Goal: Information Seeking & Learning: Learn about a topic

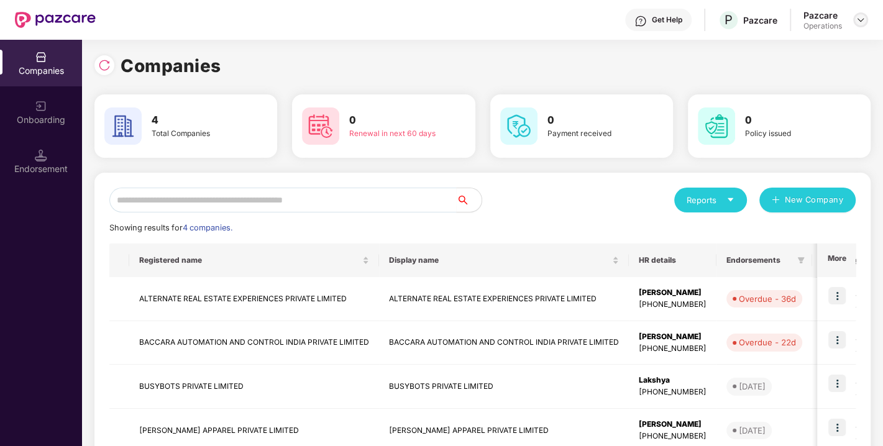
click at [854, 19] on div at bounding box center [860, 19] width 15 height 15
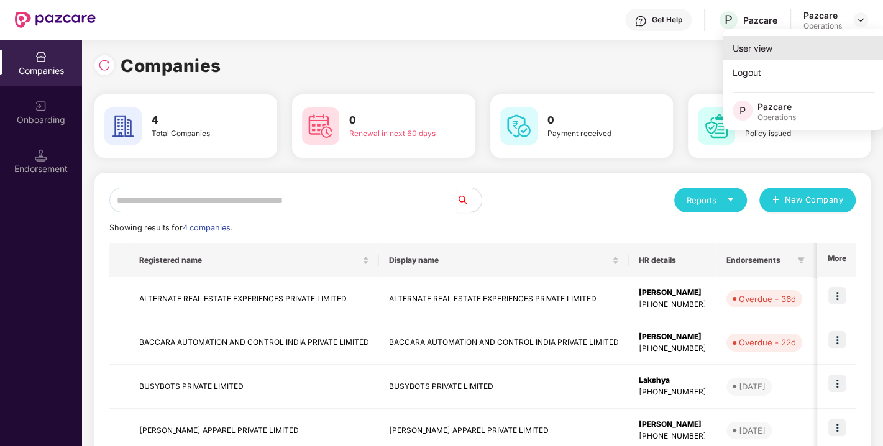
click at [756, 50] on div "User view" at bounding box center [804, 48] width 162 height 24
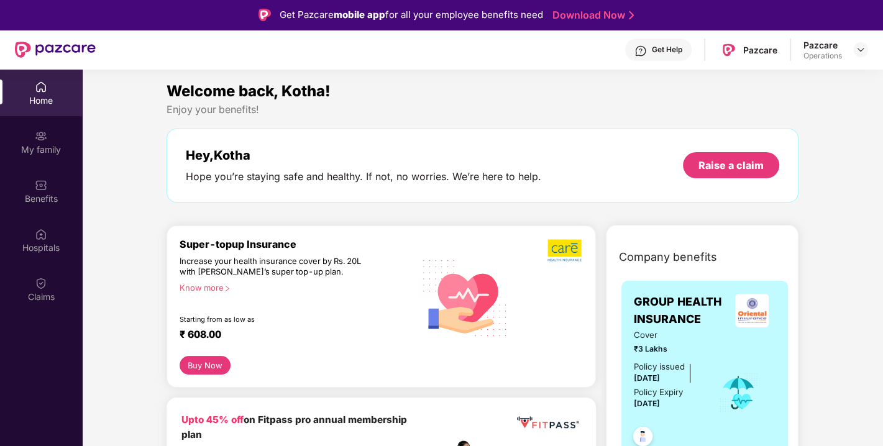
click at [861, 58] on div "Pazcare Operations" at bounding box center [835, 50] width 65 height 22
click at [856, 52] on img at bounding box center [861, 50] width 10 height 10
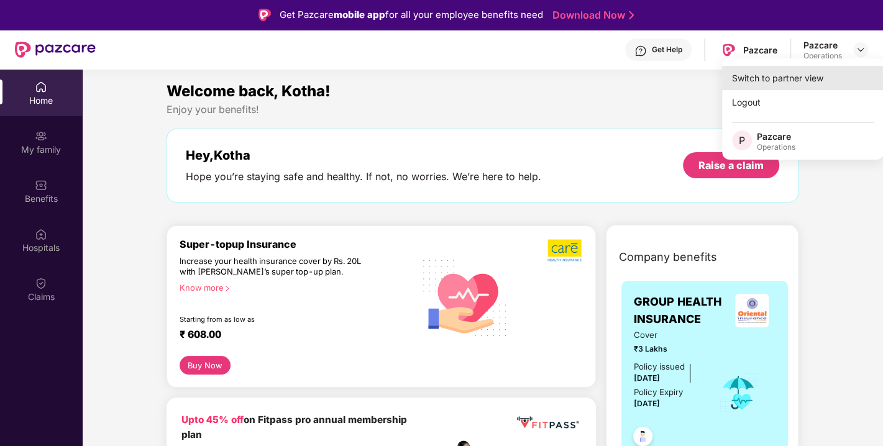
click at [797, 85] on div "Switch to partner view" at bounding box center [803, 78] width 162 height 24
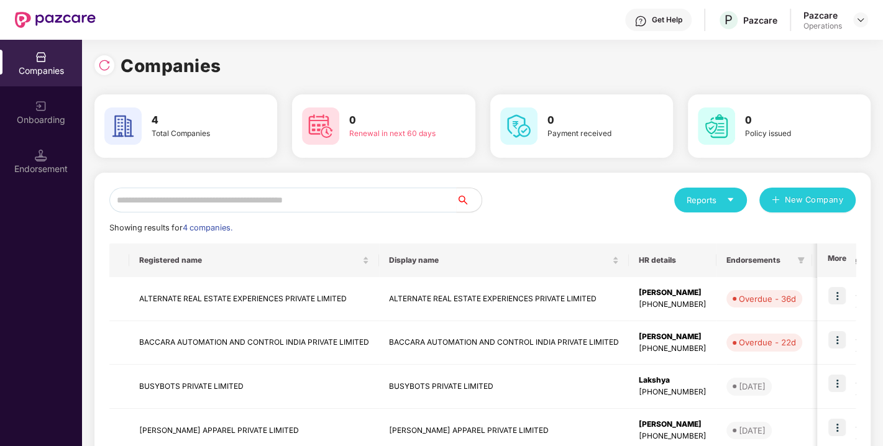
scroll to position [75, 0]
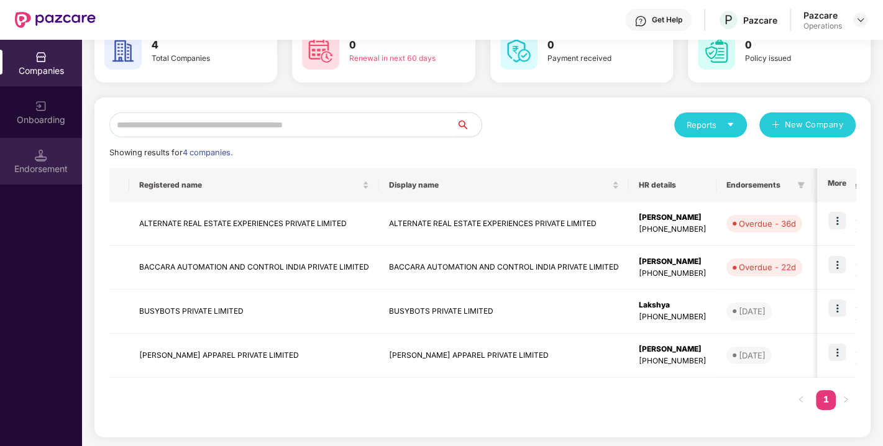
click at [65, 173] on div "Endorsement" at bounding box center [41, 169] width 82 height 12
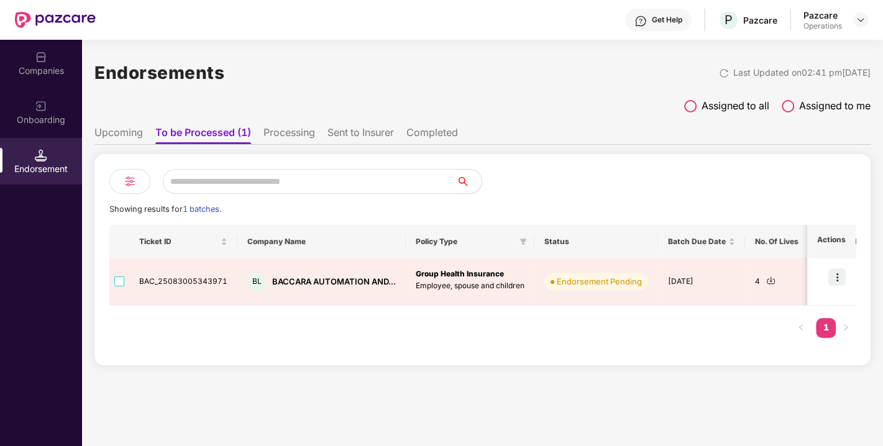
click at [134, 142] on li "Upcoming" at bounding box center [118, 135] width 48 height 18
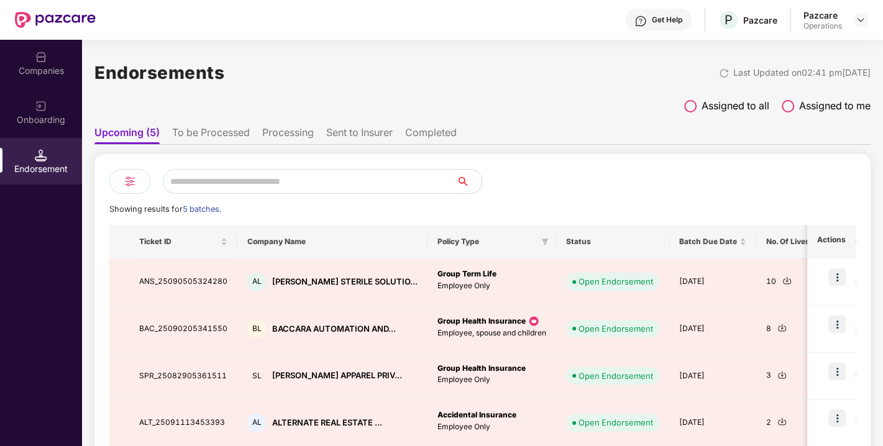
click at [221, 133] on li "To be Processed" at bounding box center [211, 135] width 78 height 18
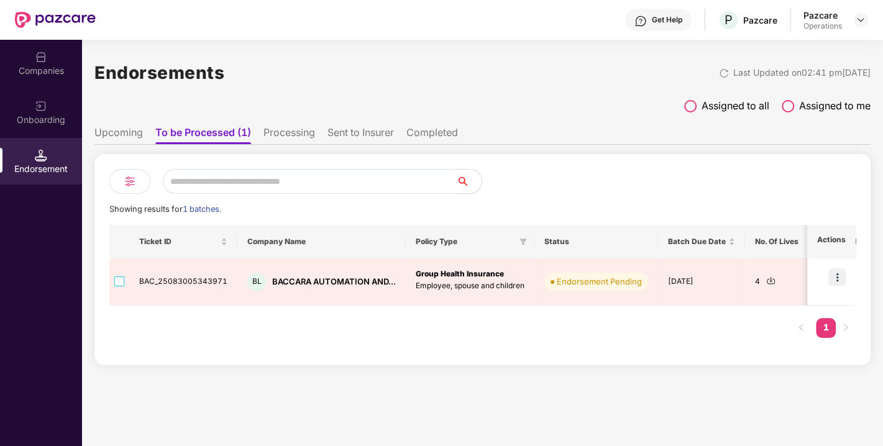
click at [41, 80] on div "Companies" at bounding box center [41, 63] width 82 height 47
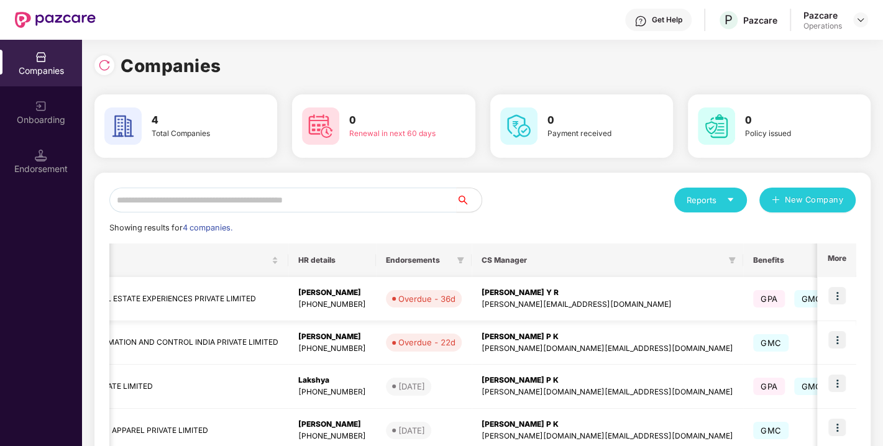
scroll to position [0, 345]
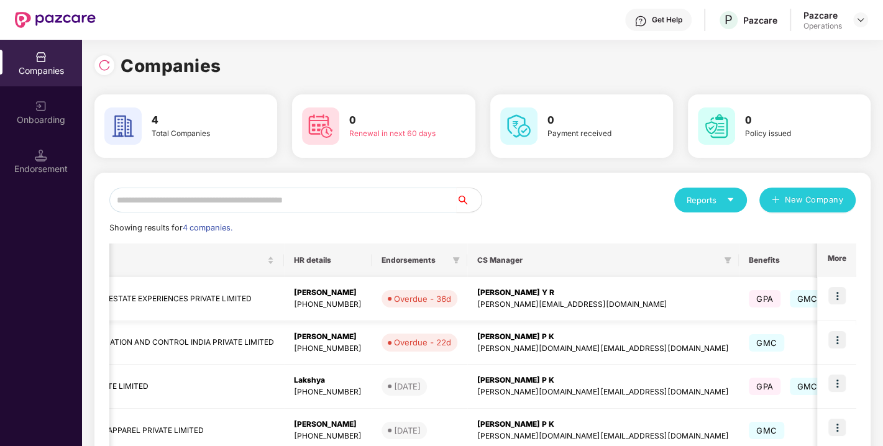
click at [839, 301] on img at bounding box center [836, 295] width 17 height 17
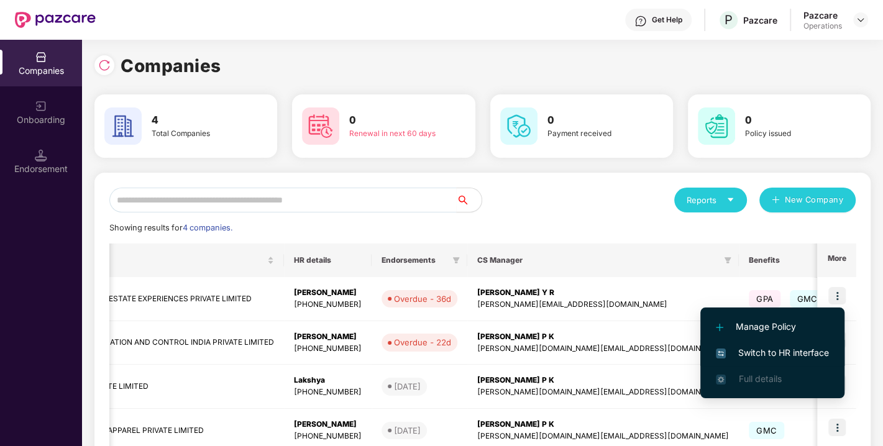
click at [790, 348] on span "Switch to HR interface" at bounding box center [772, 353] width 113 height 14
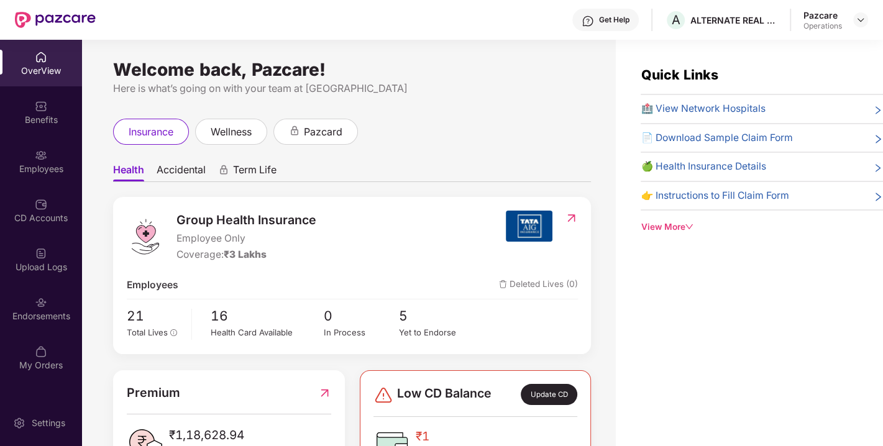
scroll to position [53, 0]
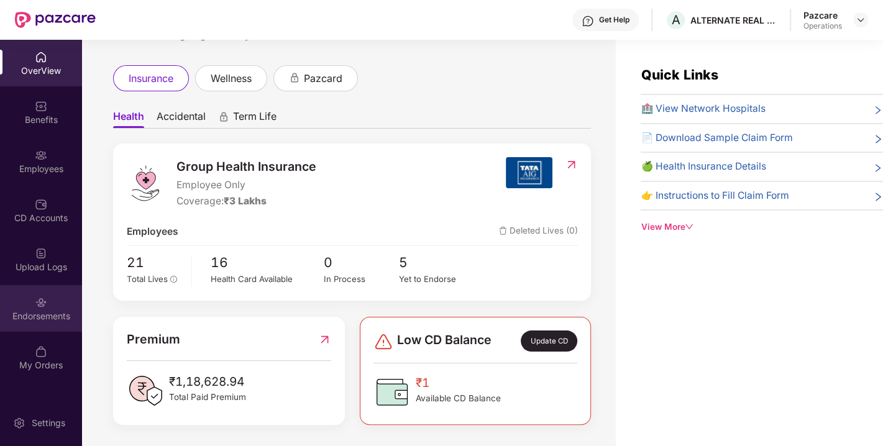
click at [37, 319] on div "Endorsements" at bounding box center [41, 316] width 82 height 12
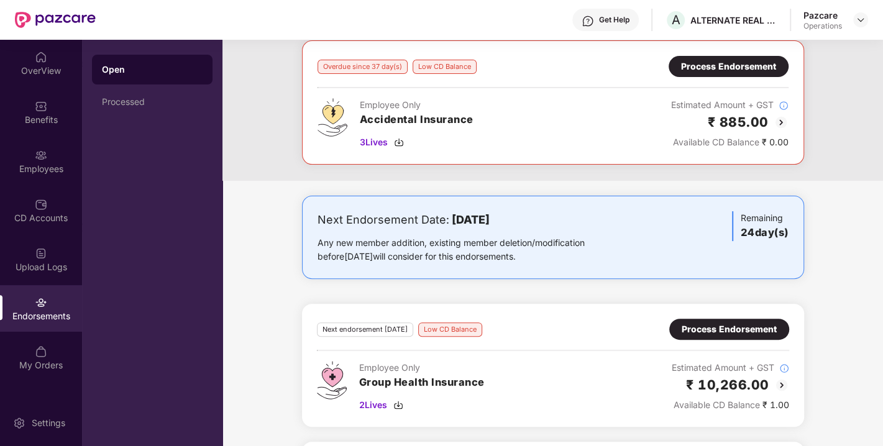
scroll to position [209, 0]
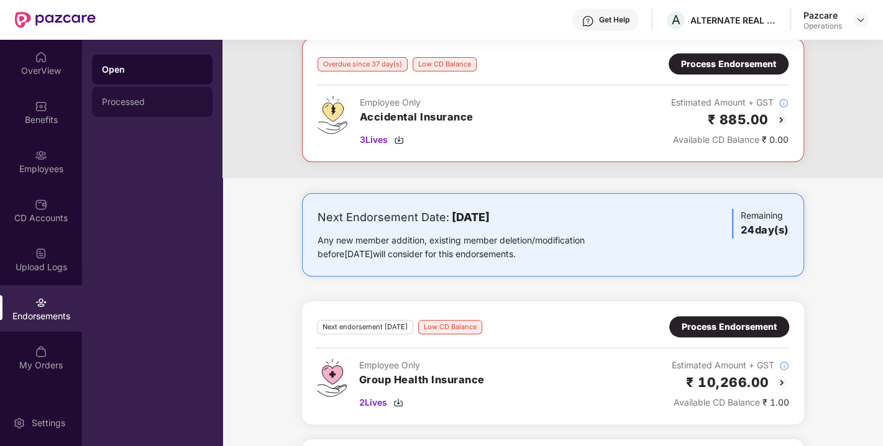
click at [159, 101] on div "Processed" at bounding box center [152, 102] width 101 height 10
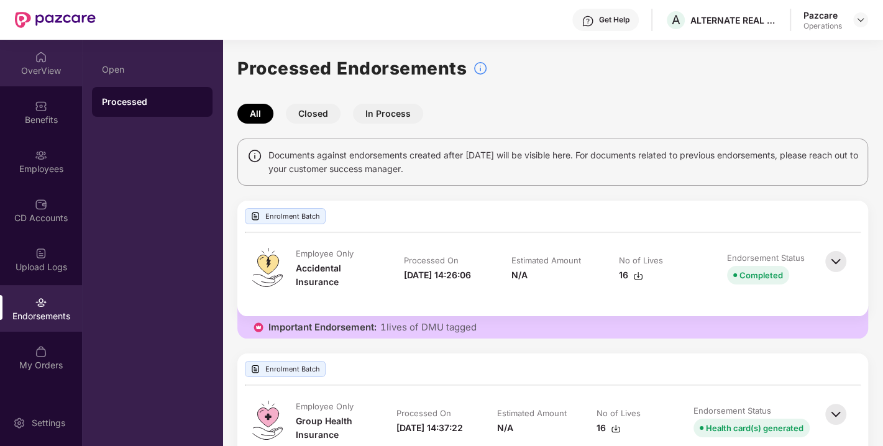
click at [34, 62] on div "OverView" at bounding box center [41, 63] width 82 height 47
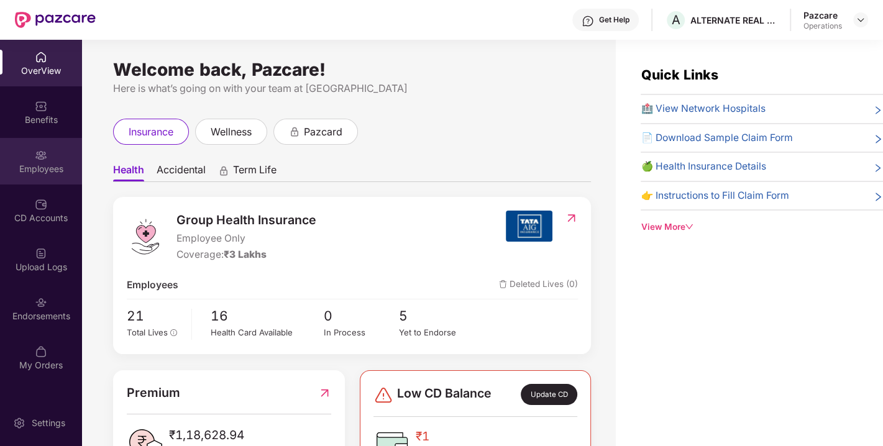
click at [44, 168] on div "Employees" at bounding box center [41, 169] width 82 height 12
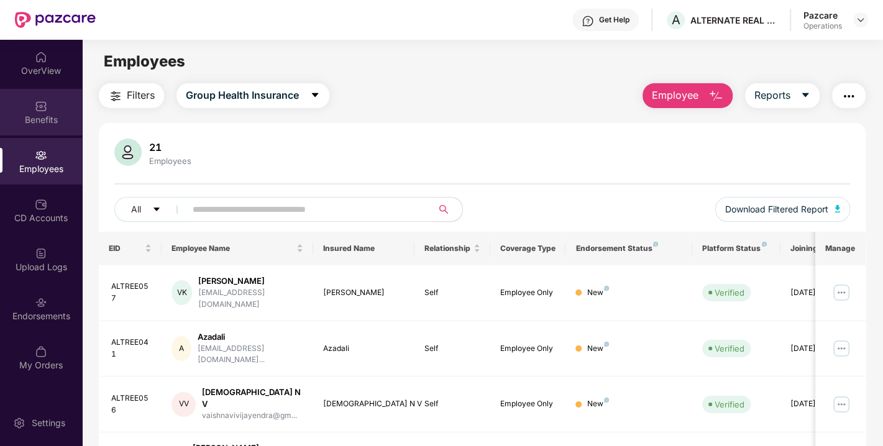
click at [49, 114] on div "Benefits" at bounding box center [41, 120] width 82 height 12
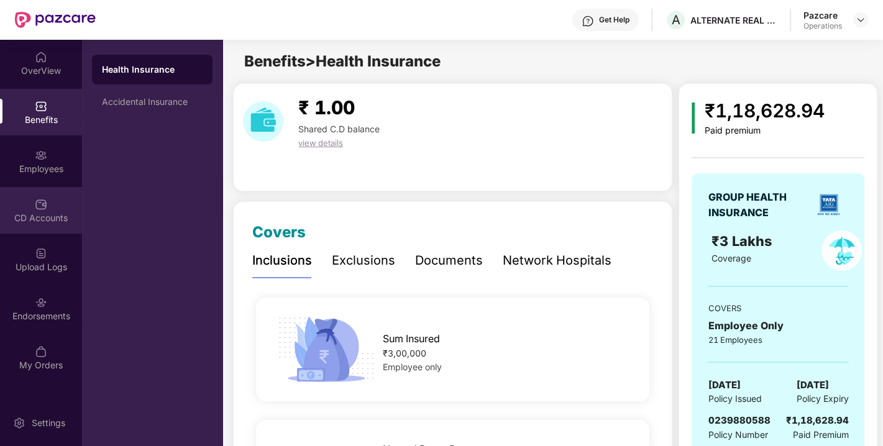
click at [57, 219] on div "CD Accounts" at bounding box center [41, 218] width 82 height 12
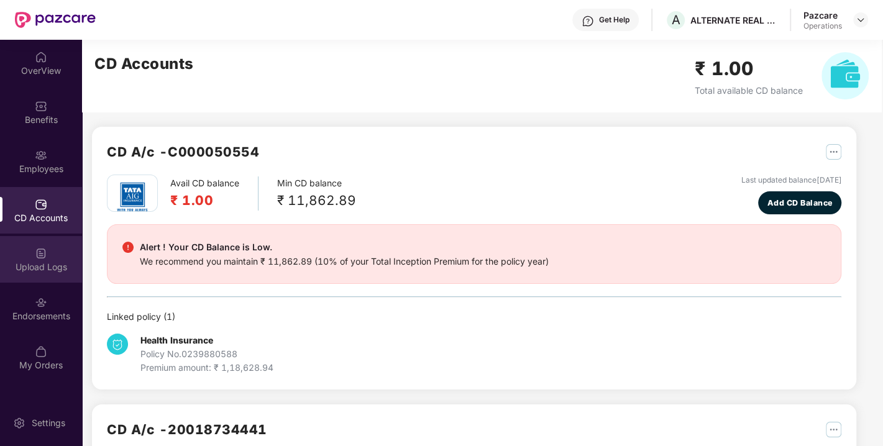
click at [35, 268] on div "Upload Logs" at bounding box center [41, 267] width 82 height 12
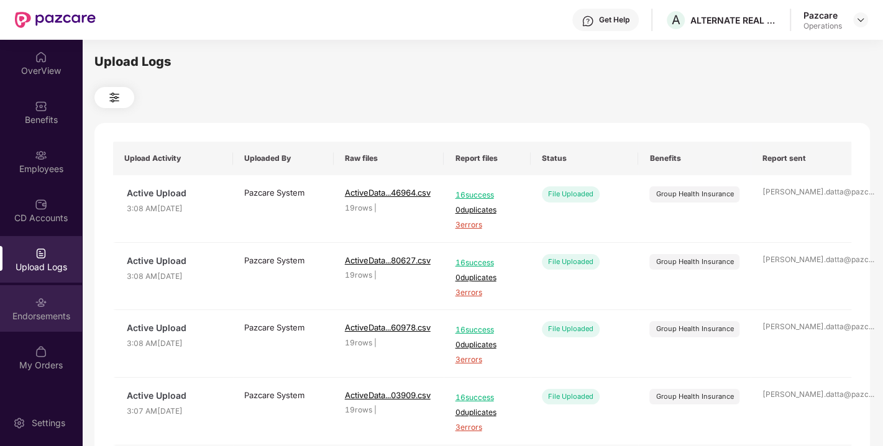
click at [38, 320] on div "Endorsements" at bounding box center [41, 316] width 82 height 12
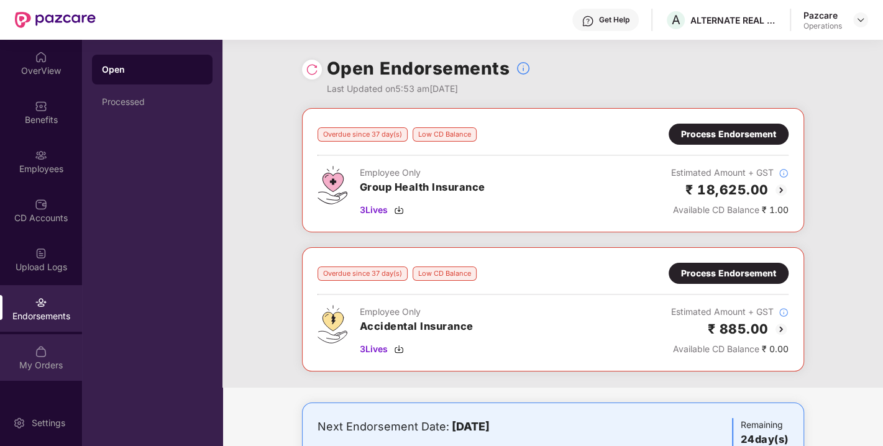
click at [39, 358] on div "My Orders" at bounding box center [41, 357] width 82 height 47
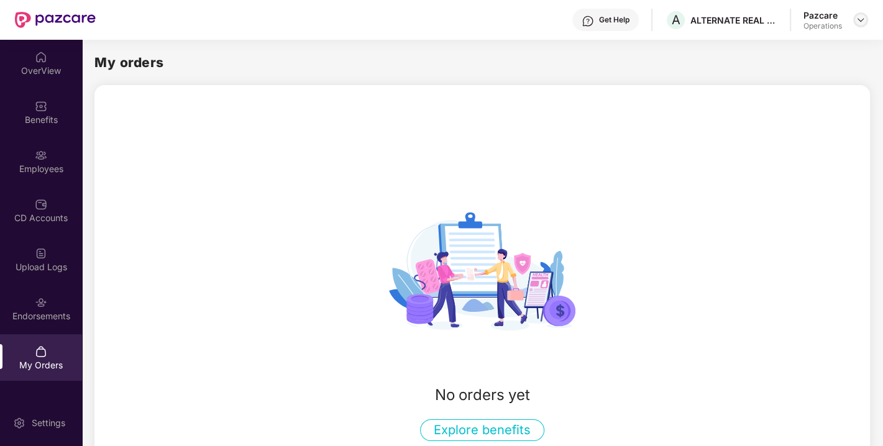
click at [854, 21] on div at bounding box center [860, 19] width 15 height 15
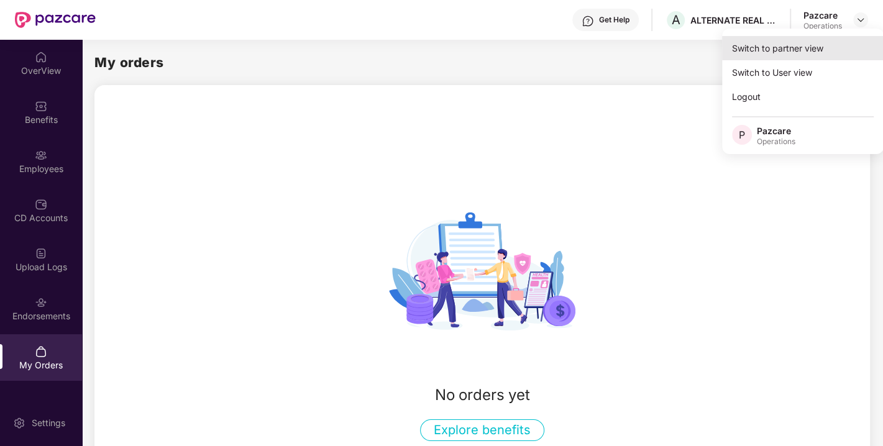
click at [779, 46] on div "Switch to partner view" at bounding box center [803, 48] width 162 height 24
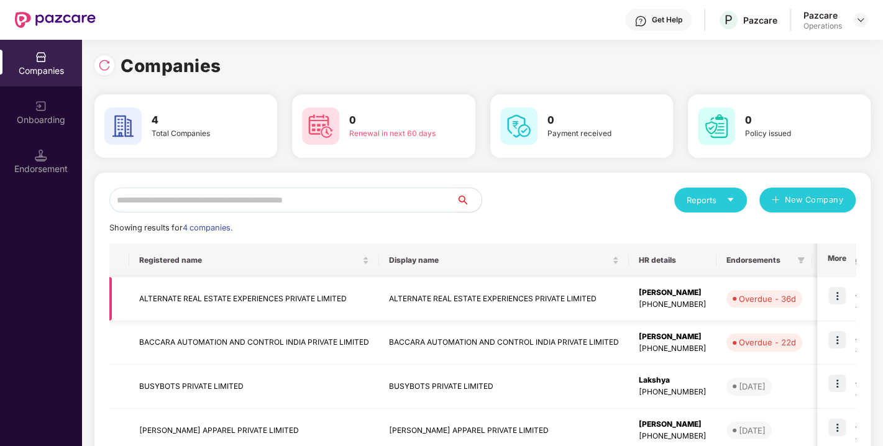
click at [254, 298] on td "ALTERNATE REAL ESTATE EXPERIENCES PRIVATE LIMITED" at bounding box center [254, 299] width 250 height 44
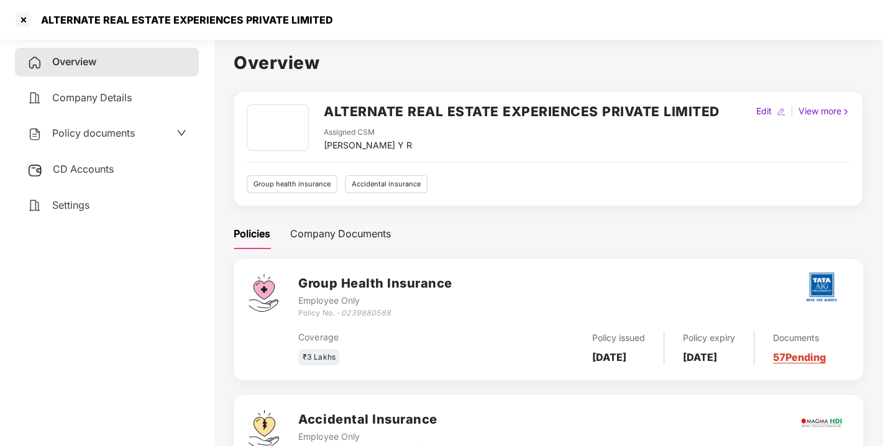
click at [136, 126] on div "Policy documents" at bounding box center [106, 134] width 159 height 16
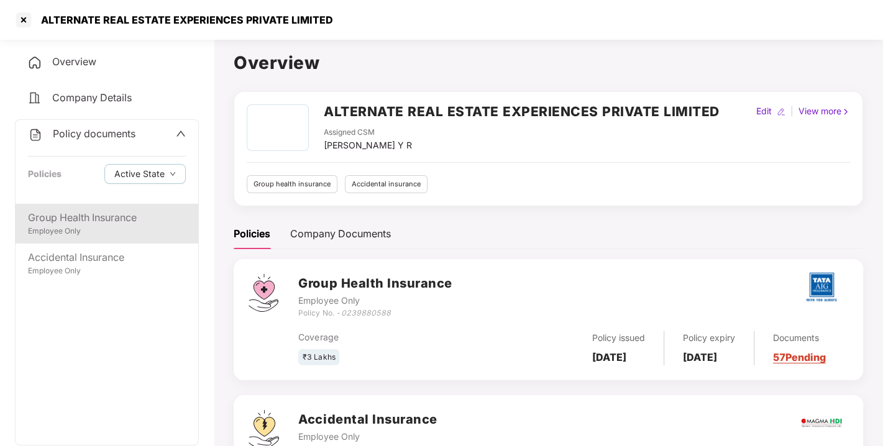
click at [80, 219] on div "Group Health Insurance" at bounding box center [107, 218] width 158 height 16
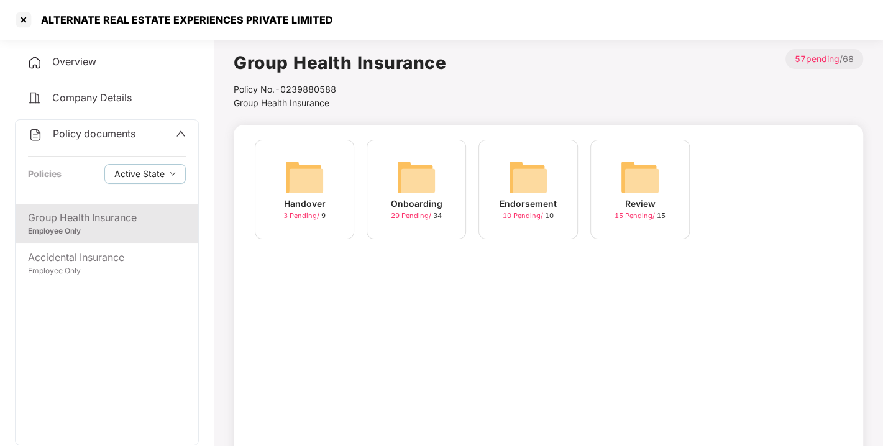
click at [397, 218] on span "29 Pending /" at bounding box center [412, 215] width 42 height 9
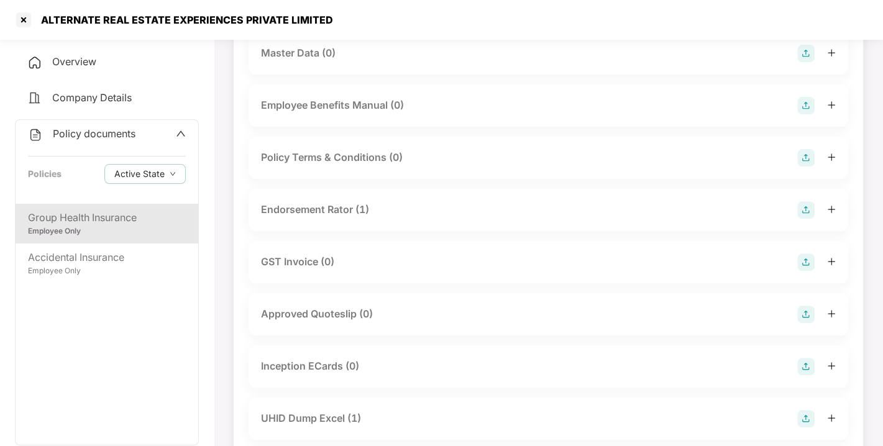
scroll to position [265, 0]
click at [24, 19] on div at bounding box center [24, 20] width 20 height 20
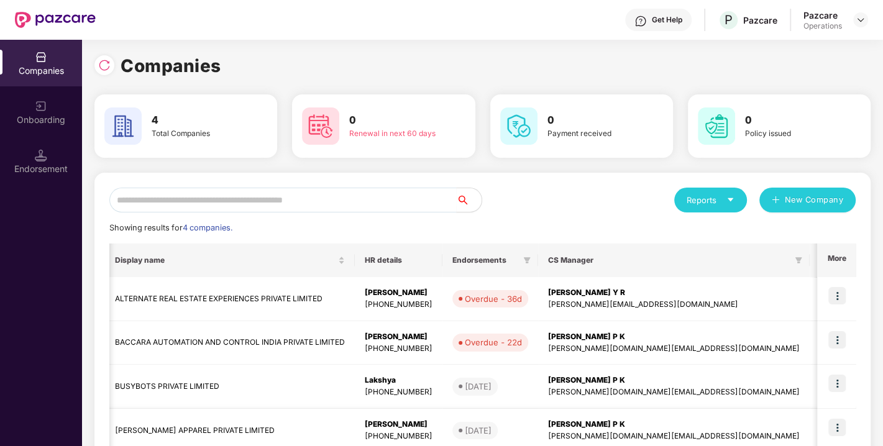
scroll to position [75, 0]
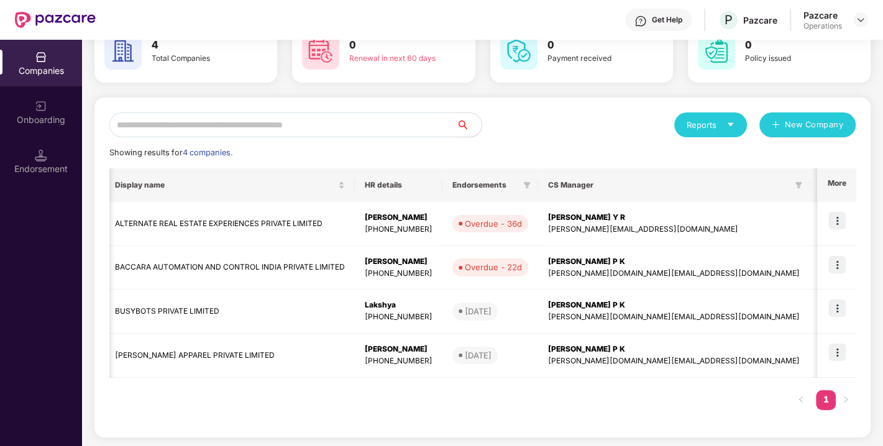
click at [804, 380] on div "Reports New Company Showing results for 4 companies. Registered name Display na…" at bounding box center [482, 268] width 776 height 340
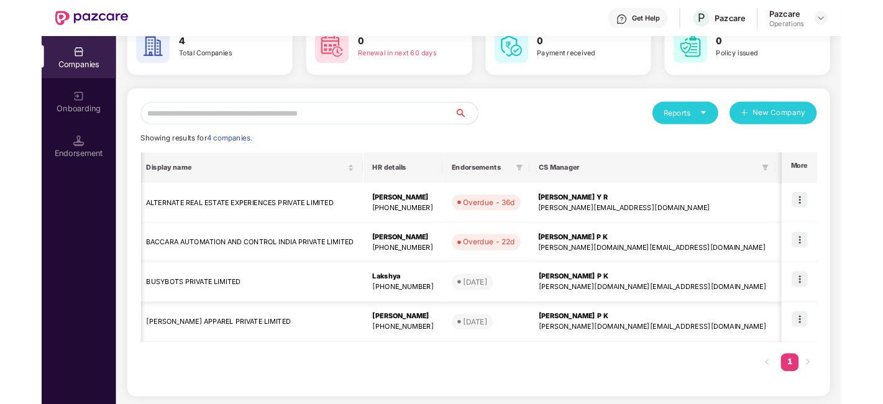
scroll to position [0, 0]
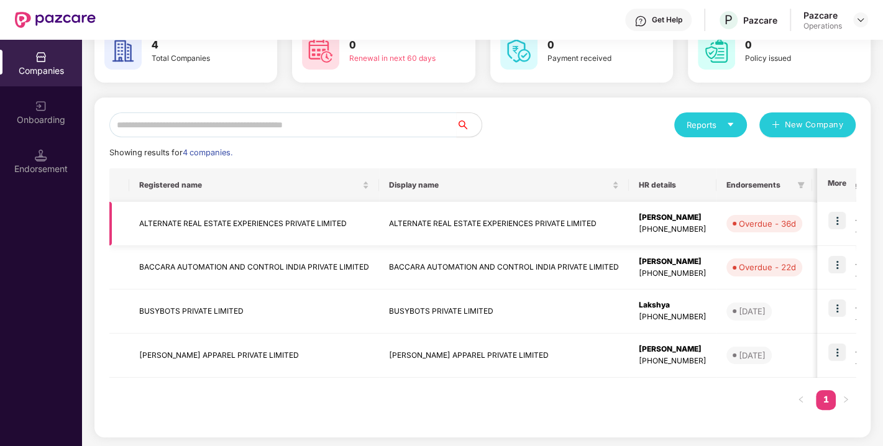
click at [234, 224] on td "ALTERNATE REAL ESTATE EXPERIENCES PRIVATE LIMITED" at bounding box center [254, 224] width 250 height 44
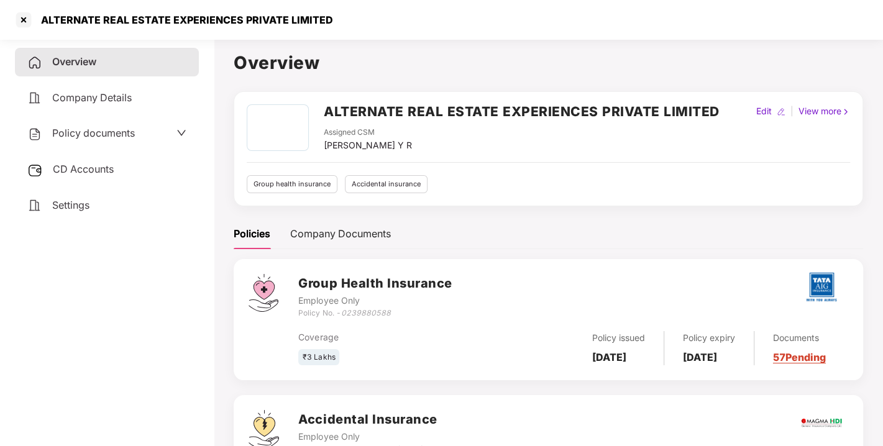
click at [110, 129] on span "Policy documents" at bounding box center [93, 133] width 83 height 12
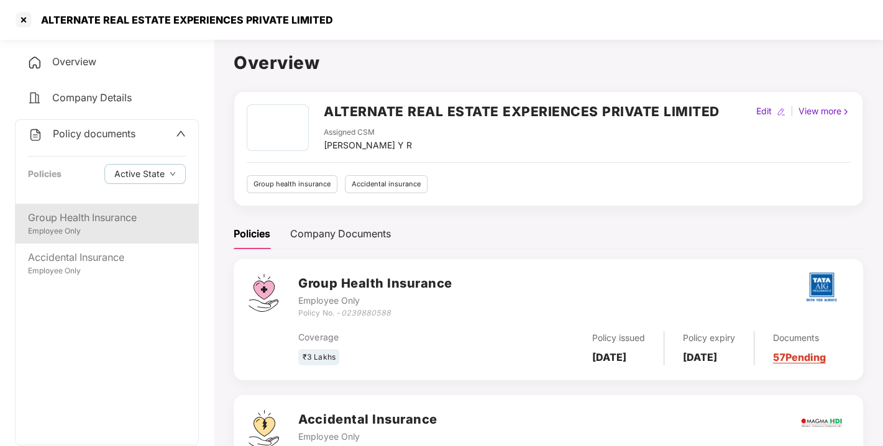
click at [94, 216] on div "Group Health Insurance" at bounding box center [107, 218] width 158 height 16
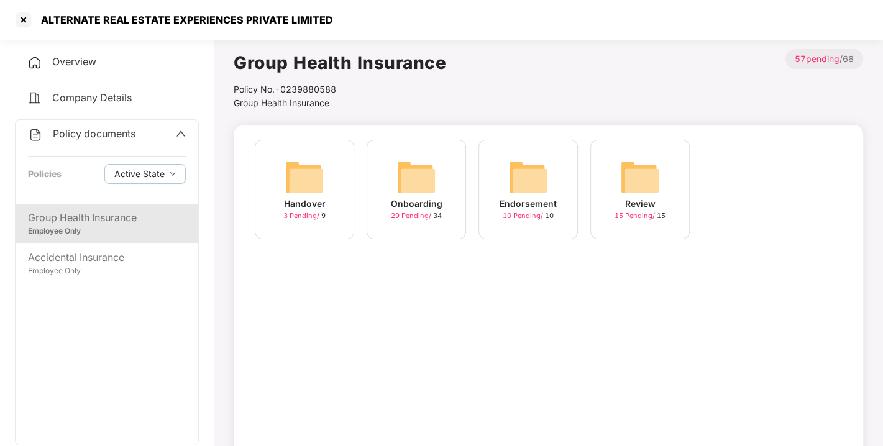
click at [416, 212] on span "29 Pending /" at bounding box center [412, 215] width 42 height 9
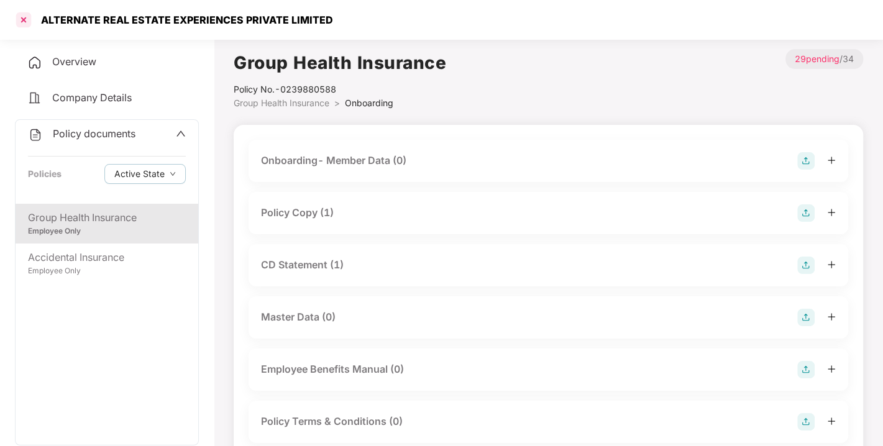
click at [26, 24] on div at bounding box center [24, 20] width 20 height 20
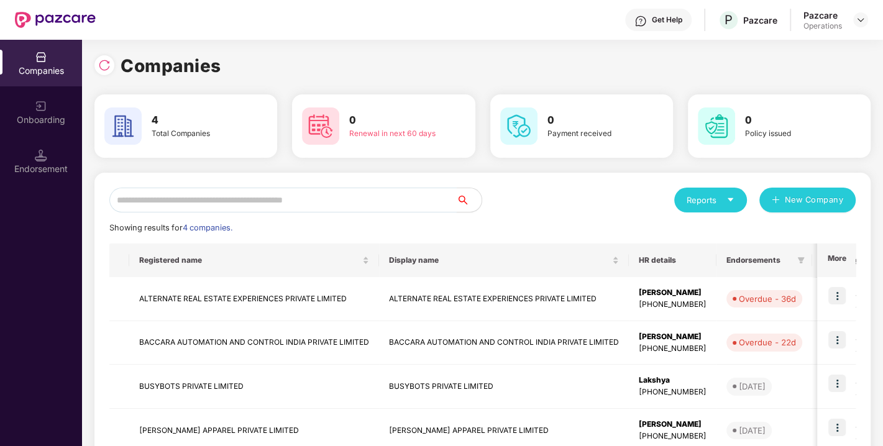
click at [260, 195] on input "text" at bounding box center [282, 200] width 347 height 25
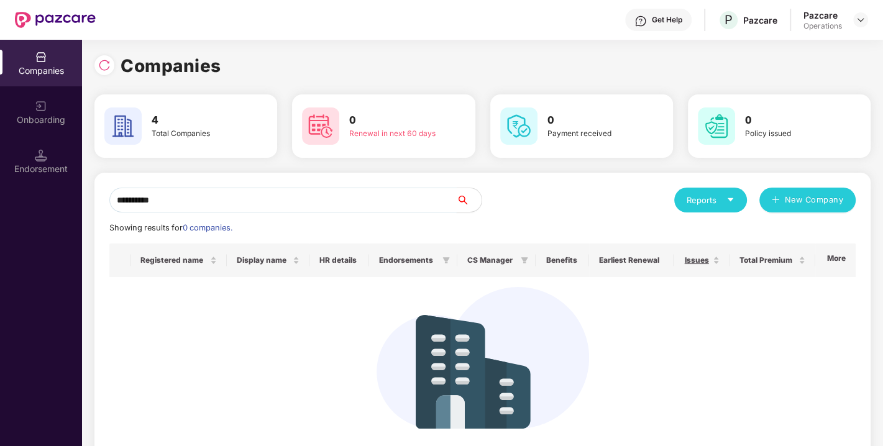
type input "**********"
click at [822, 24] on div "Operations" at bounding box center [822, 26] width 39 height 10
click at [859, 17] on img at bounding box center [861, 20] width 10 height 10
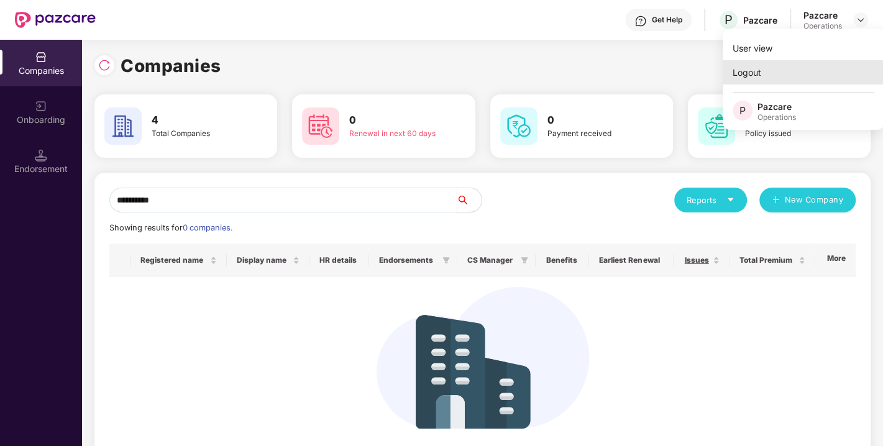
click at [743, 67] on div "Logout" at bounding box center [804, 72] width 162 height 24
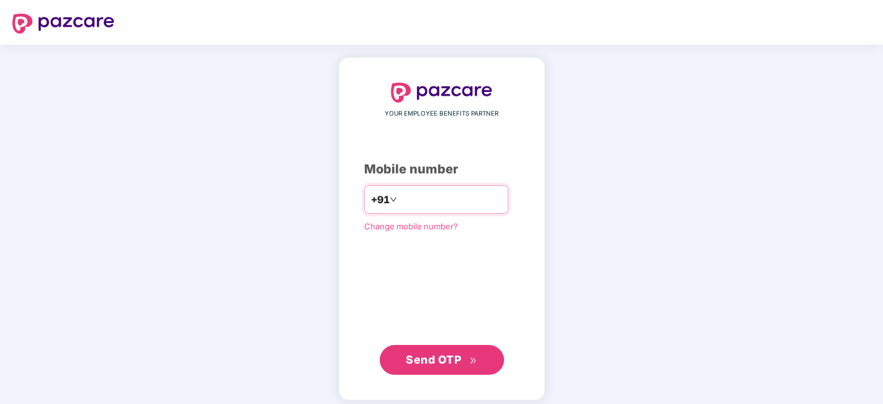
type input "**********"
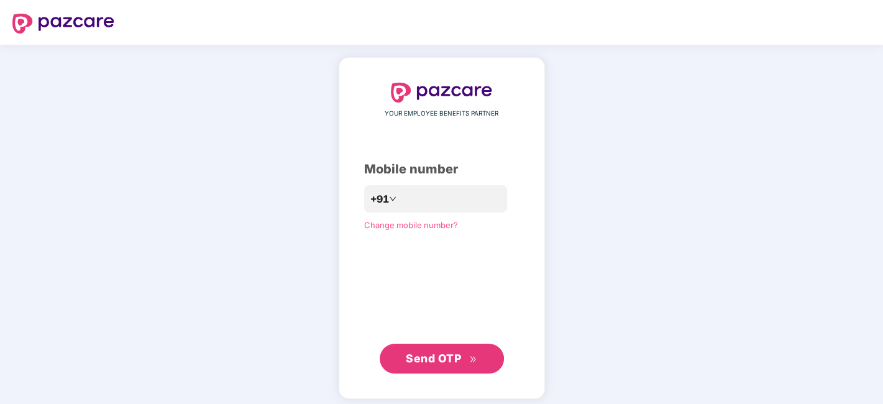
click at [425, 362] on span "Send OTP" at bounding box center [433, 358] width 55 height 13
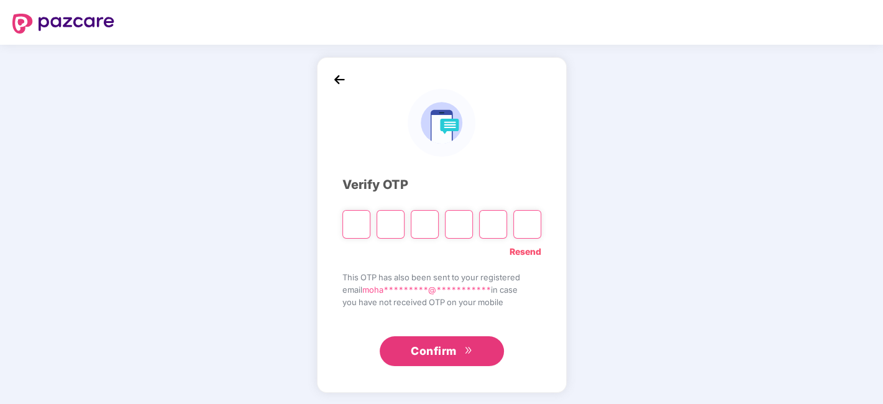
type input "*"
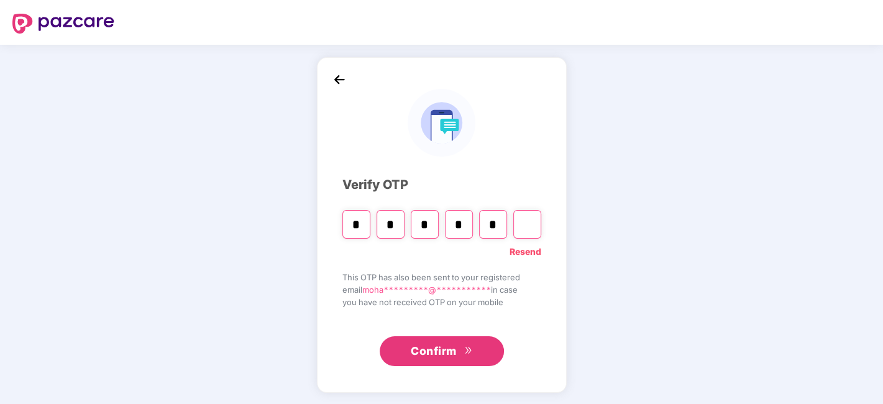
type input "*"
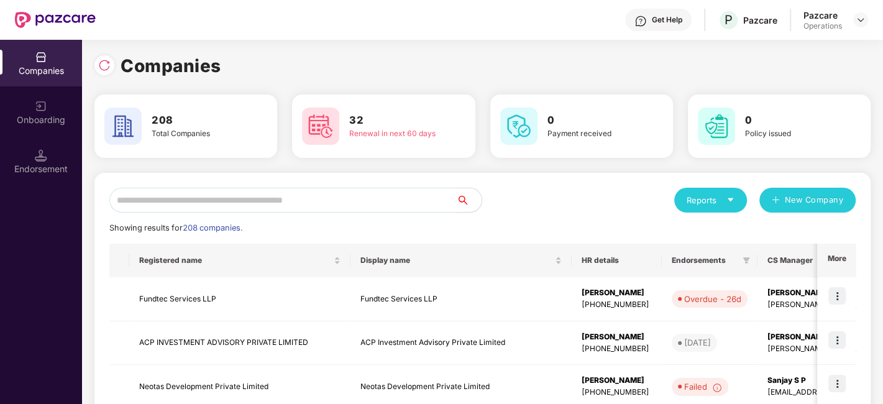
click at [147, 207] on input "text" at bounding box center [282, 200] width 347 height 25
paste input "**********"
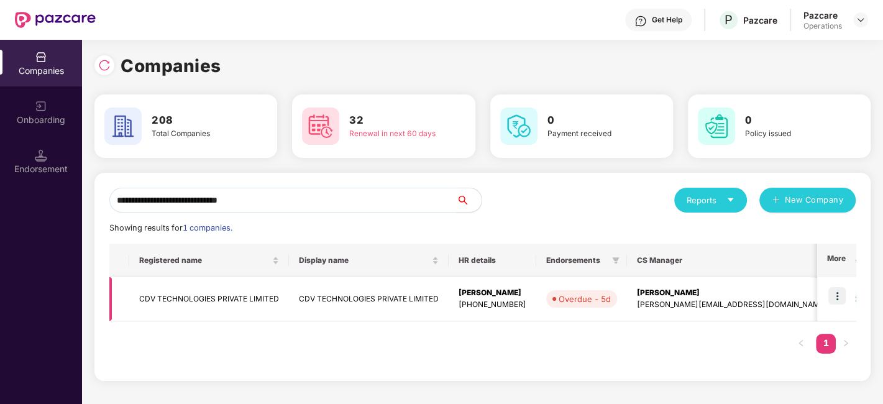
type input "**********"
click at [178, 304] on td "CDV TECHNOLOGIES PRIVATE LIMITED" at bounding box center [209, 299] width 160 height 44
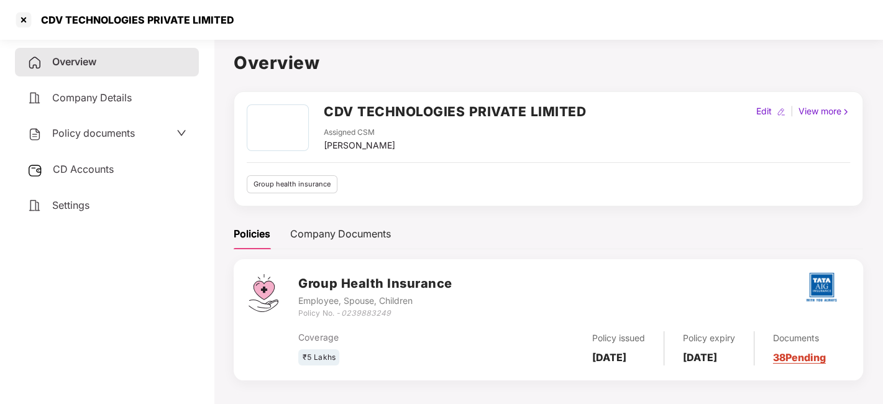
click at [115, 137] on span "Policy documents" at bounding box center [93, 133] width 83 height 12
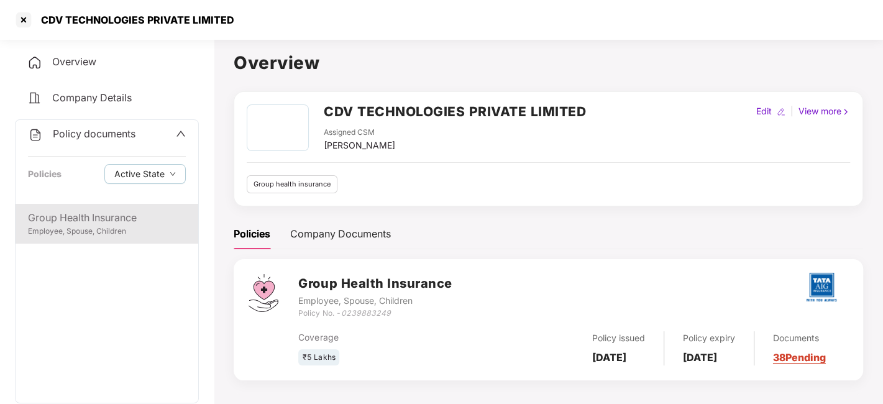
click at [96, 211] on div "Group Health Insurance" at bounding box center [107, 218] width 158 height 16
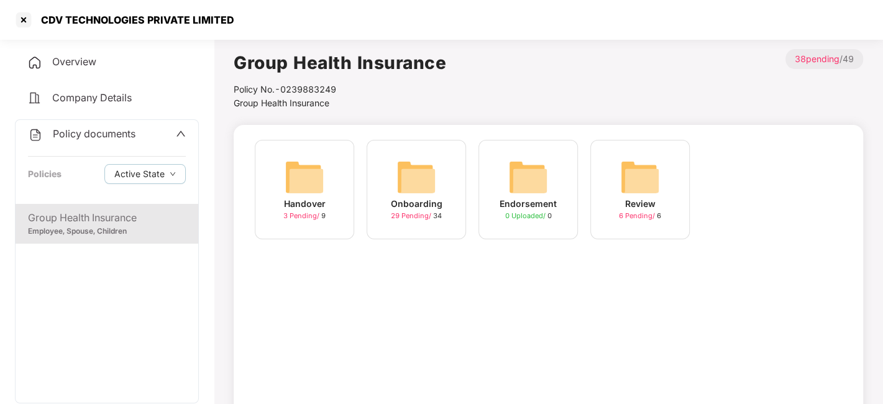
click at [391, 216] on span "29 Pending /" at bounding box center [412, 215] width 42 height 9
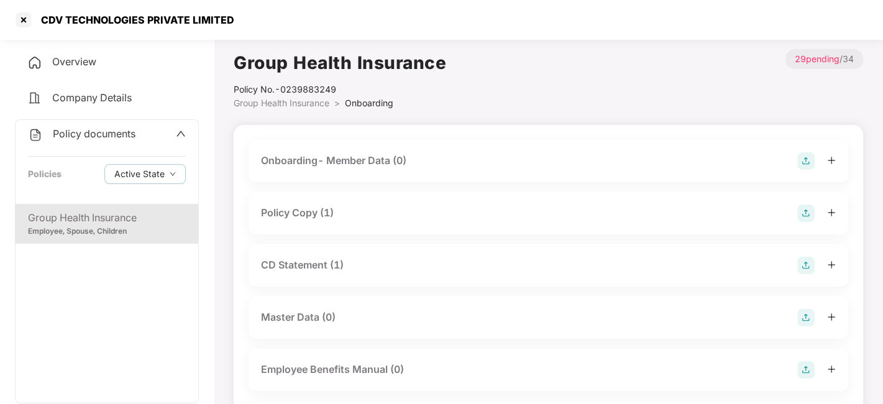
click at [391, 216] on div "Policy Copy (1)" at bounding box center [548, 212] width 575 height 17
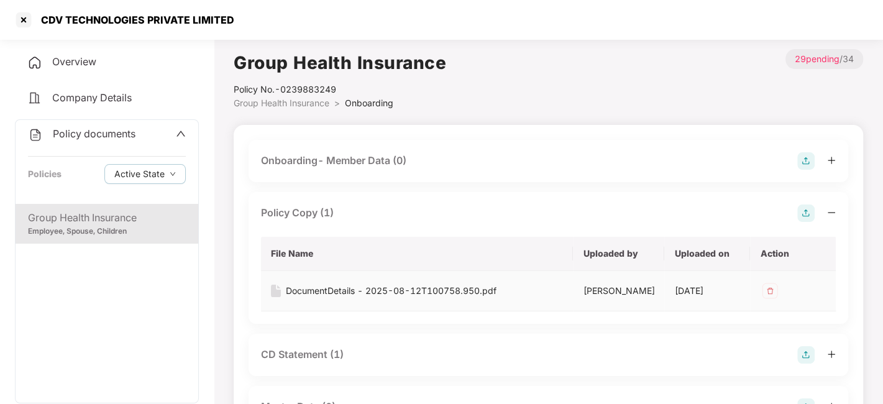
click at [337, 293] on div "DocumentDetails - 2025-08-12T100758.950.pdf" at bounding box center [391, 291] width 211 height 14
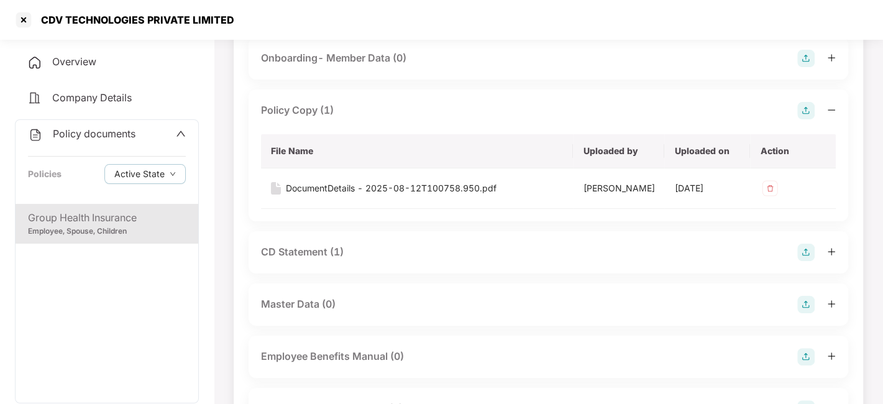
scroll to position [103, 0]
click at [399, 249] on div "CD Statement (1)" at bounding box center [548, 251] width 575 height 17
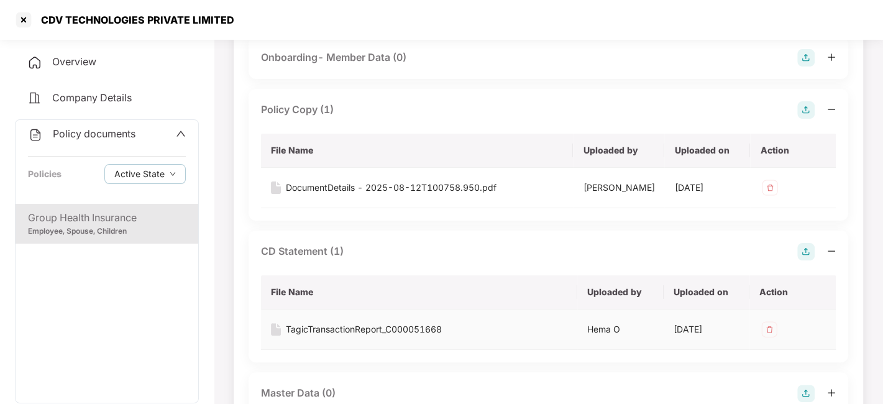
click at [337, 334] on div "TagicTransactionReport_C000051668" at bounding box center [364, 329] width 156 height 14
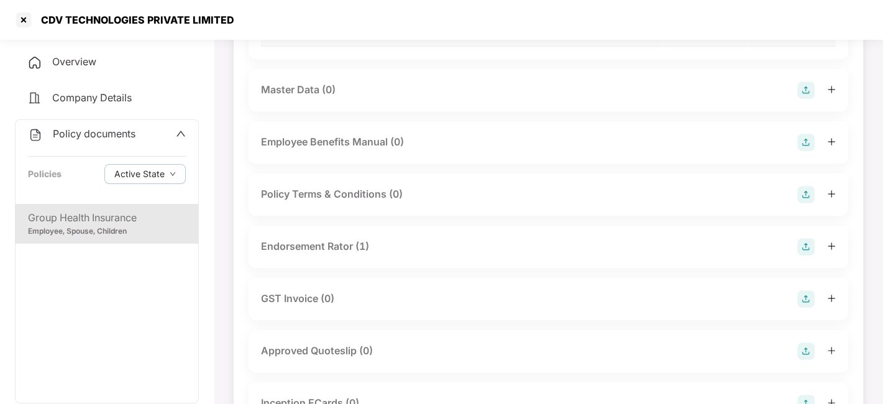
scroll to position [414, 0]
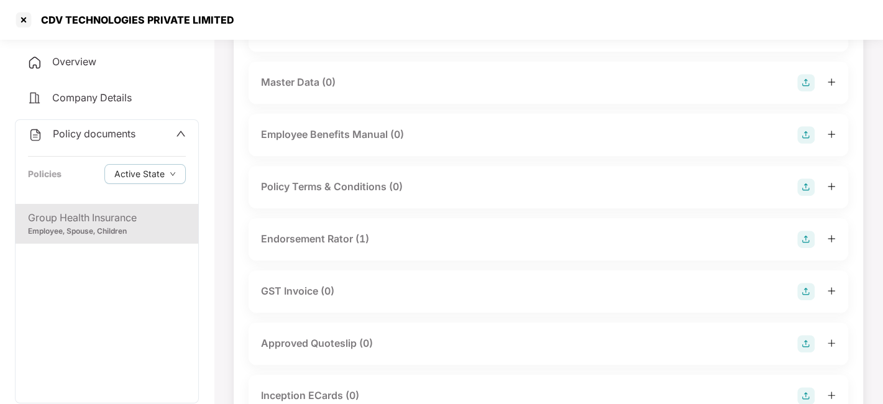
click at [301, 231] on div "Endorsement Rator (1)" at bounding box center [315, 239] width 108 height 16
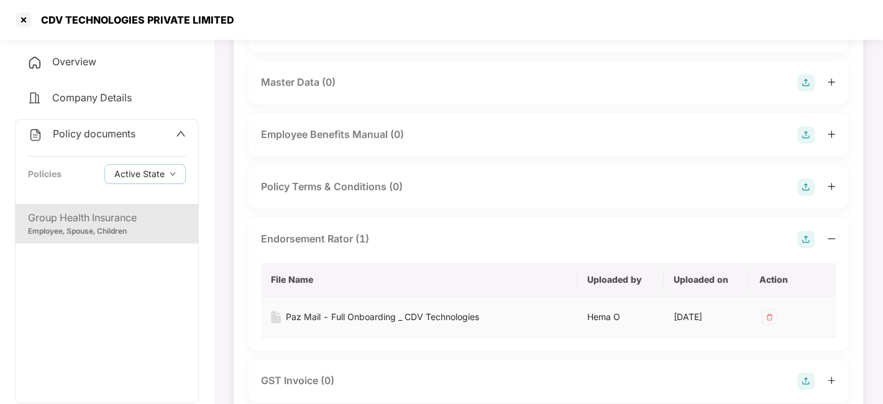
click at [298, 313] on div "Paz Mail - Full Onboarding _ CDV Technologies" at bounding box center [382, 317] width 193 height 14
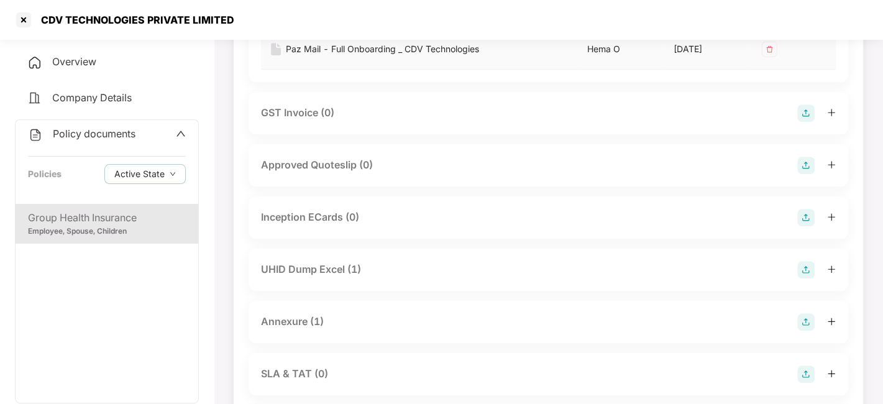
scroll to position [683, 0]
click at [297, 270] on div "UHID Dump Excel (1)" at bounding box center [311, 268] width 100 height 16
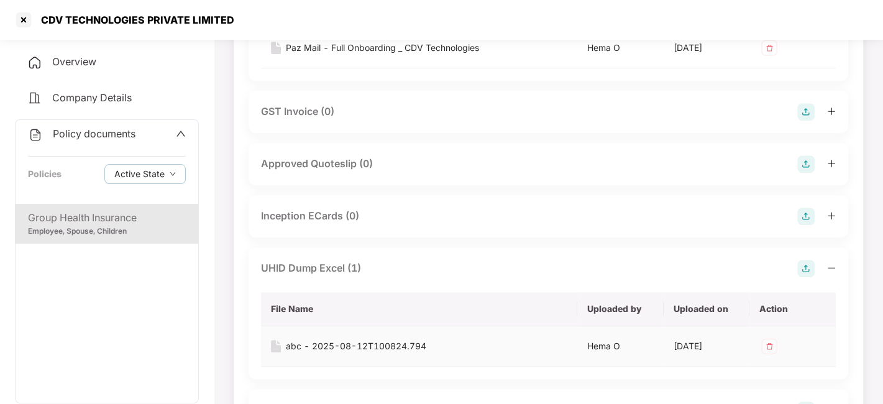
click at [319, 343] on div "abc - 2025-08-12T100824.794" at bounding box center [356, 346] width 140 height 14
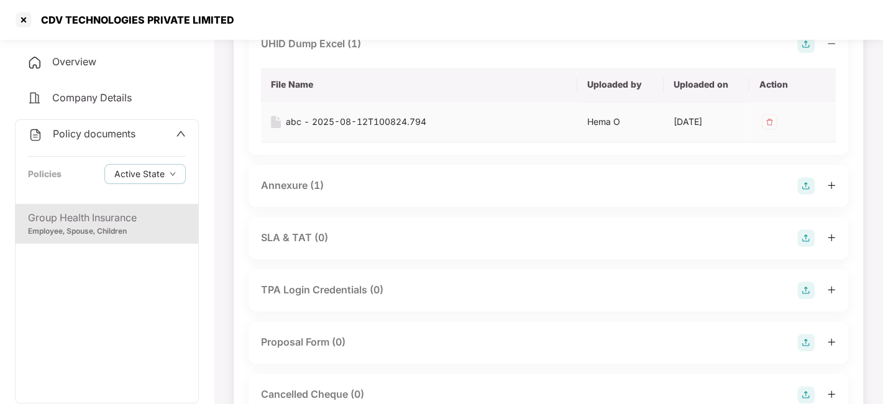
scroll to position [908, 0]
click at [303, 184] on div "Annexure (1)" at bounding box center [292, 185] width 63 height 16
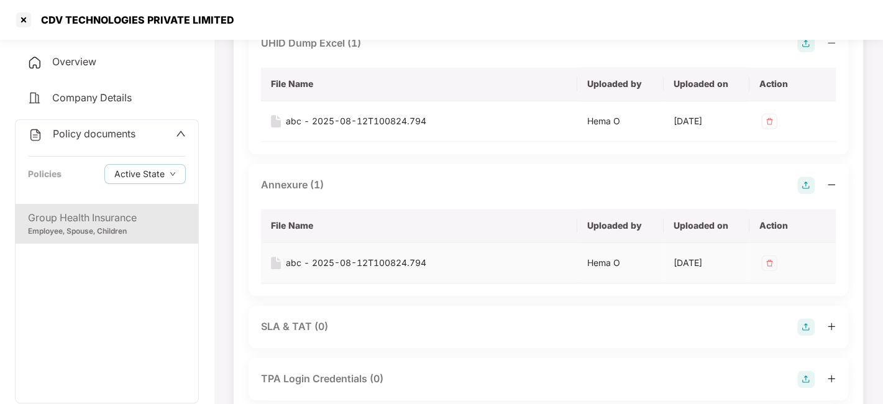
click at [314, 260] on div "abc - 2025-08-12T100824.794" at bounding box center [356, 263] width 140 height 14
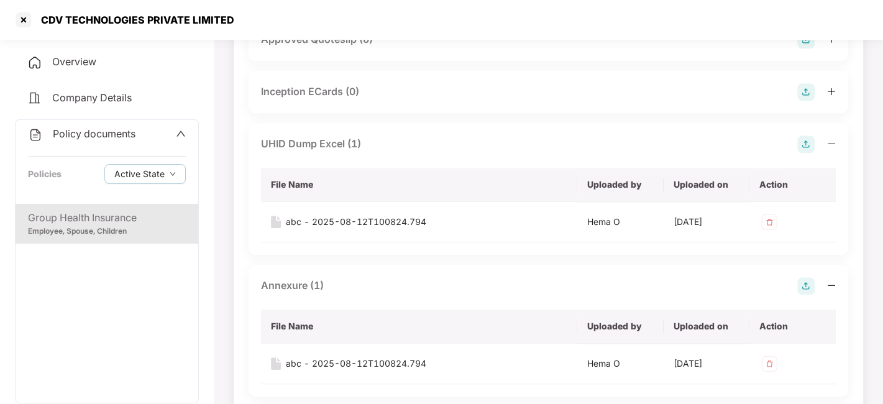
scroll to position [0, 0]
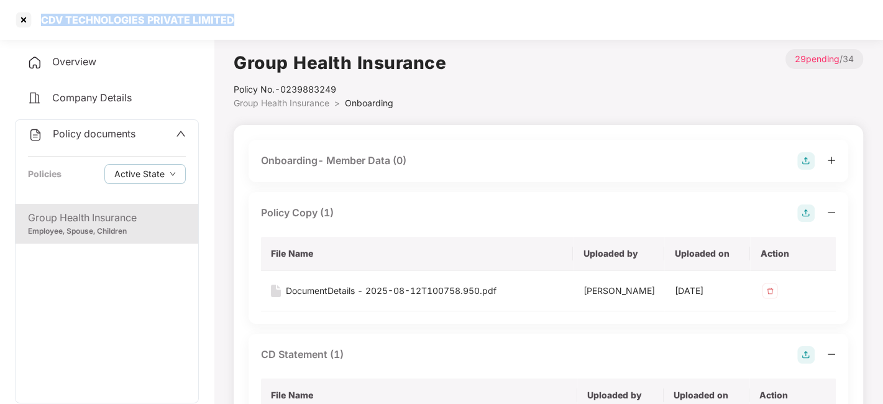
drag, startPoint x: 237, startPoint y: 13, endPoint x: 39, endPoint y: 8, distance: 197.7
click at [39, 8] on div "CDV TECHNOLOGIES PRIVATE LIMITED" at bounding box center [441, 20] width 883 height 40
copy div "CDV TECHNOLOGIES PRIVATE LIMITED"
drag, startPoint x: 282, startPoint y: 91, endPoint x: 364, endPoint y: 78, distance: 82.4
click at [364, 78] on div "Group Health Insurance Policy No.- 0239883249 Group Health Insurance > Onboardi…" at bounding box center [340, 79] width 213 height 61
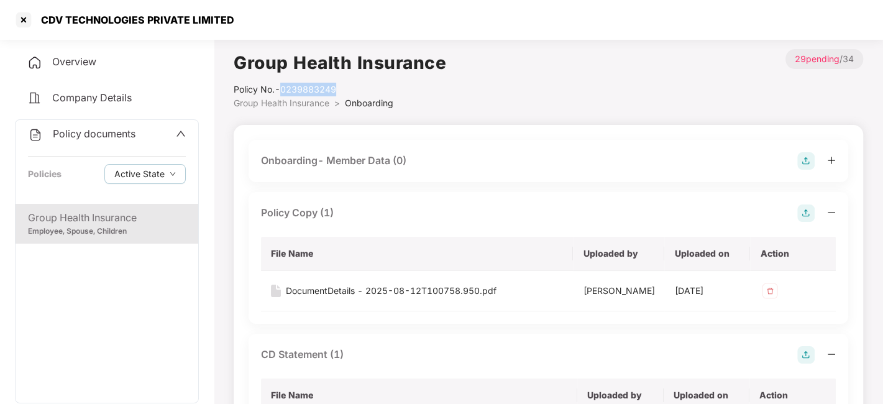
copy div "0239883249"
click at [82, 97] on span "Company Details" at bounding box center [92, 97] width 80 height 12
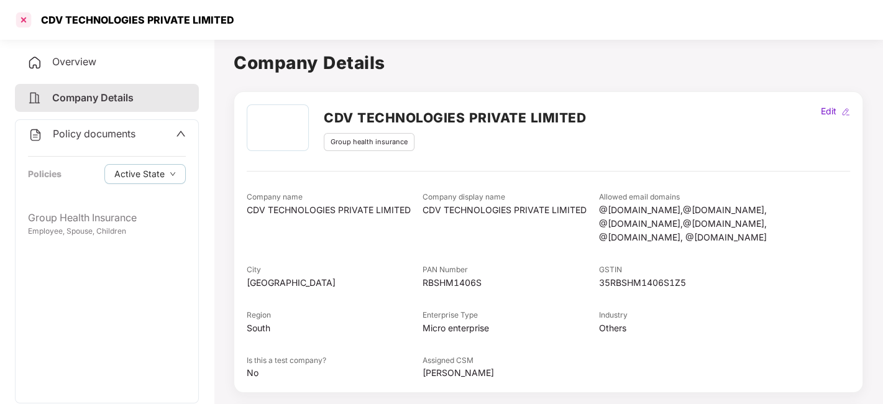
click at [27, 21] on div at bounding box center [24, 20] width 20 height 20
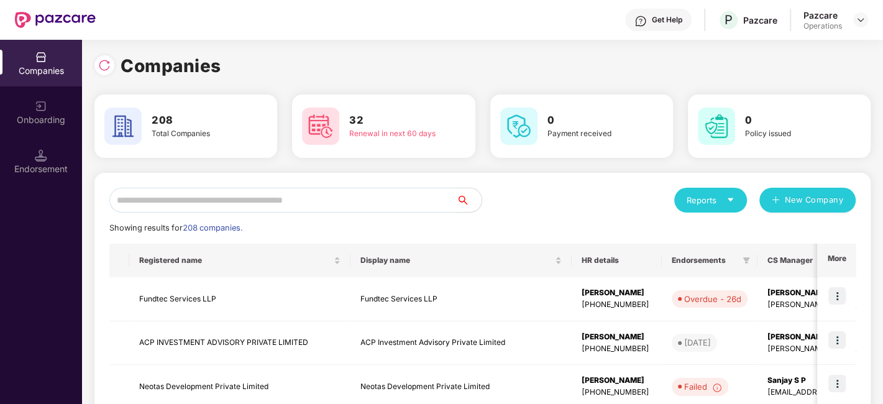
click at [193, 198] on input "text" at bounding box center [282, 200] width 347 height 25
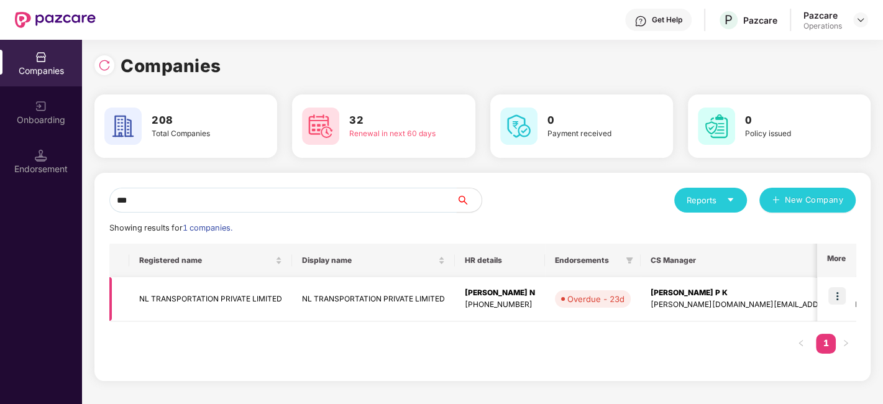
type input "**"
click at [196, 293] on td "NL TRANSPORTATION PRIVATE LIMITED" at bounding box center [210, 299] width 163 height 44
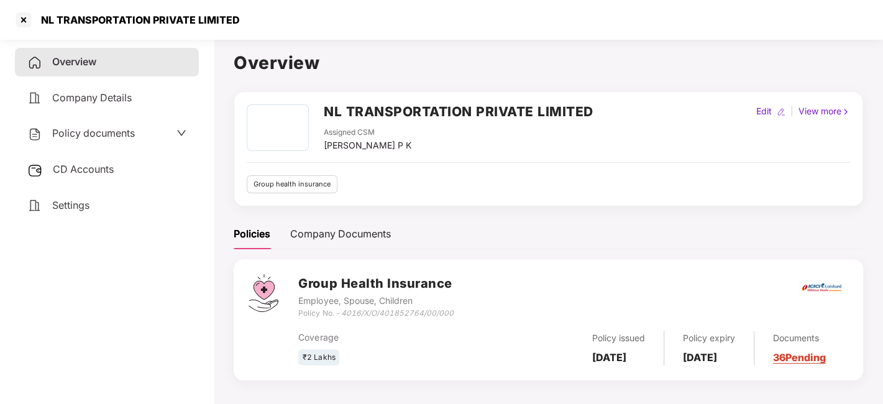
click at [74, 139] on div "Policy documents" at bounding box center [80, 134] width 107 height 16
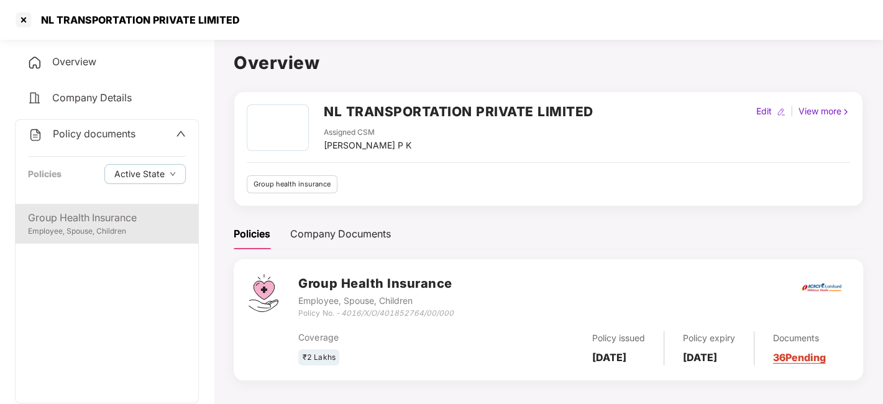
click at [73, 226] on div "Employee, Spouse, Children" at bounding box center [107, 232] width 158 height 12
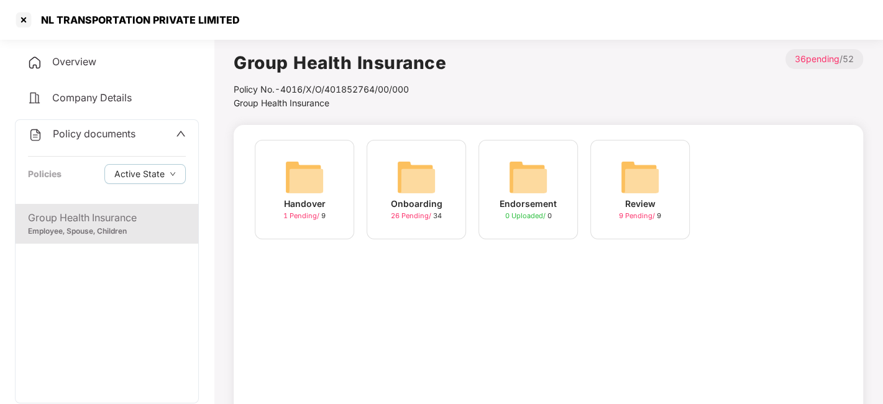
click at [413, 216] on span "26 Pending /" at bounding box center [412, 215] width 42 height 9
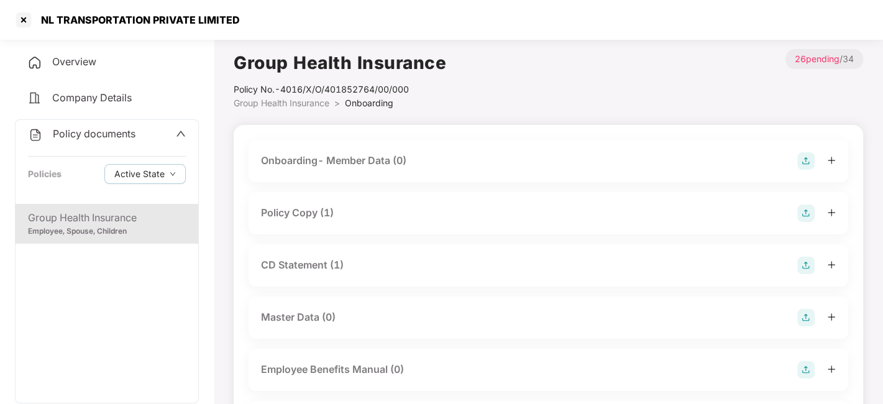
click at [346, 217] on div "Policy Copy (1)" at bounding box center [548, 212] width 575 height 17
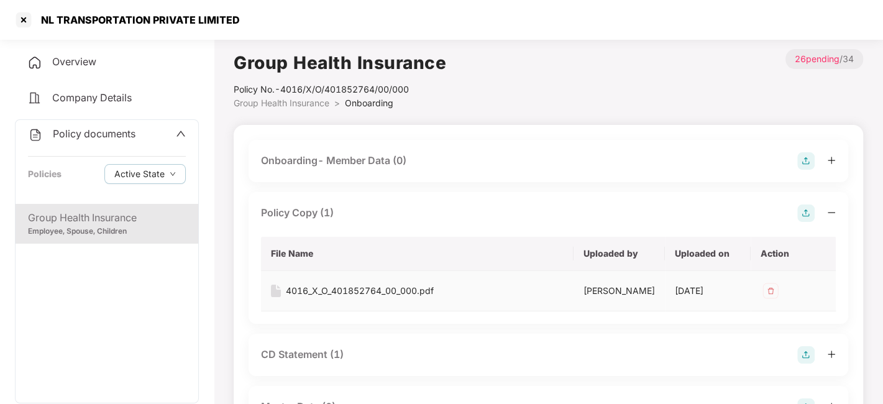
click at [328, 287] on div "4016_X_O_401852764_00_000.pdf" at bounding box center [360, 291] width 148 height 14
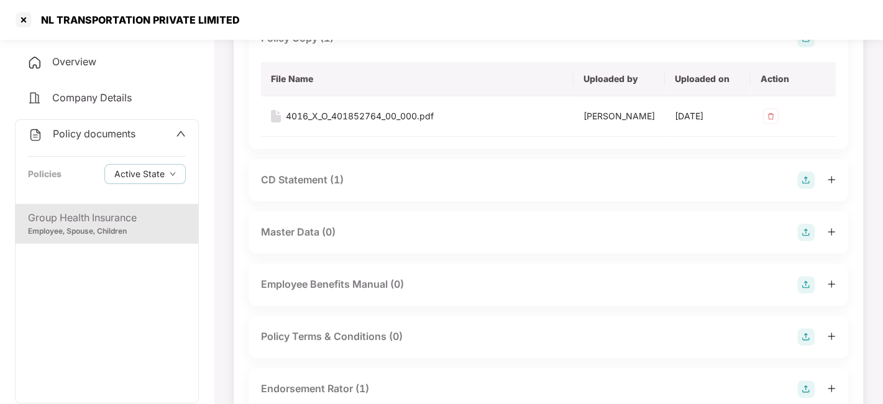
scroll to position [175, 0]
click at [316, 176] on div "CD Statement (1)" at bounding box center [302, 180] width 83 height 16
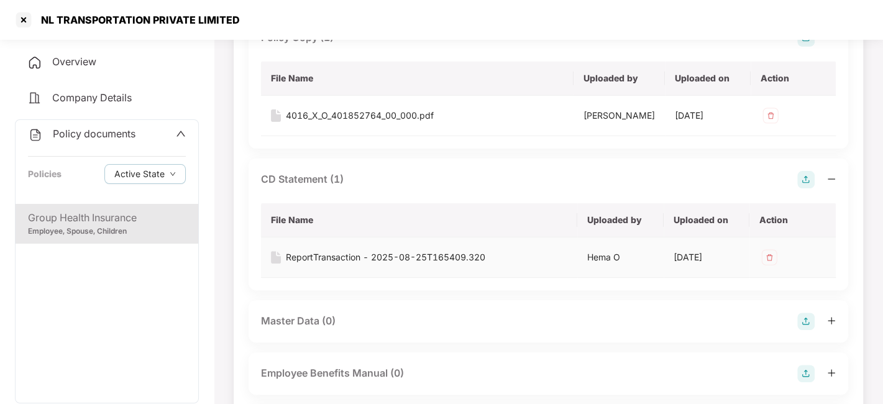
click at [334, 257] on div "ReportTransaction - 2025-08-25T165409.320" at bounding box center [385, 257] width 199 height 14
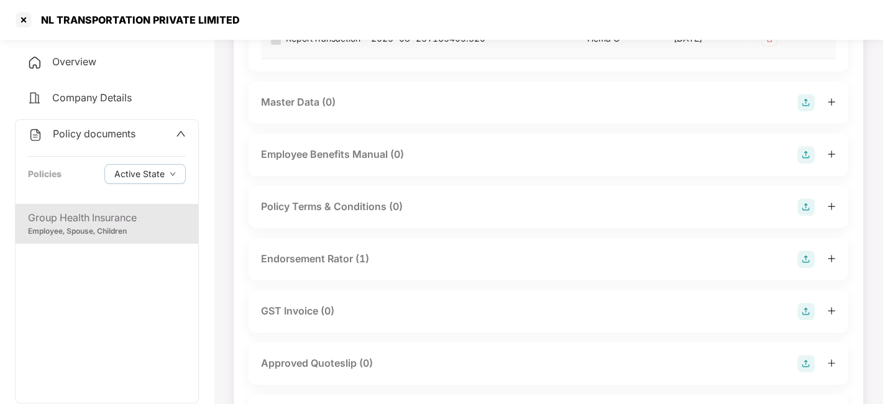
scroll to position [395, 0]
click at [334, 257] on div "Endorsement Rator (1)" at bounding box center [315, 258] width 108 height 16
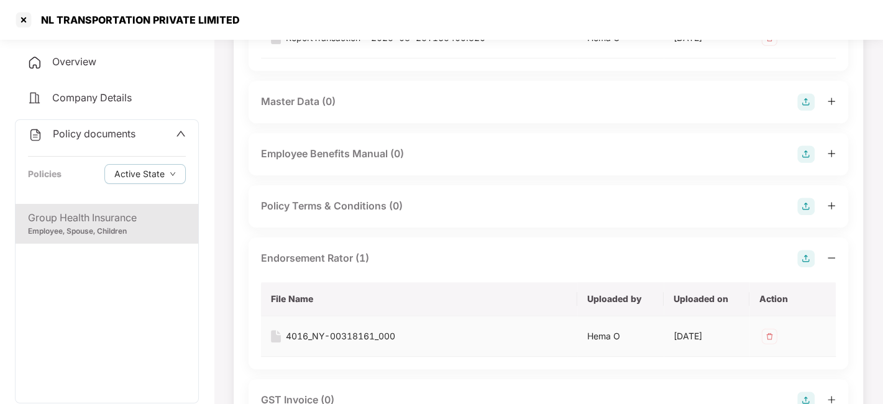
click at [339, 337] on div "4016_NY-00318161_000" at bounding box center [340, 336] width 109 height 14
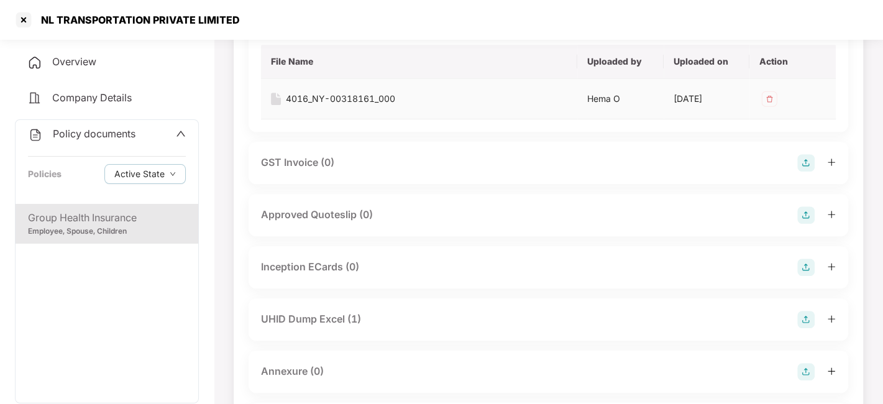
scroll to position [634, 0]
click at [322, 313] on div "UHID Dump Excel (1)" at bounding box center [311, 317] width 100 height 16
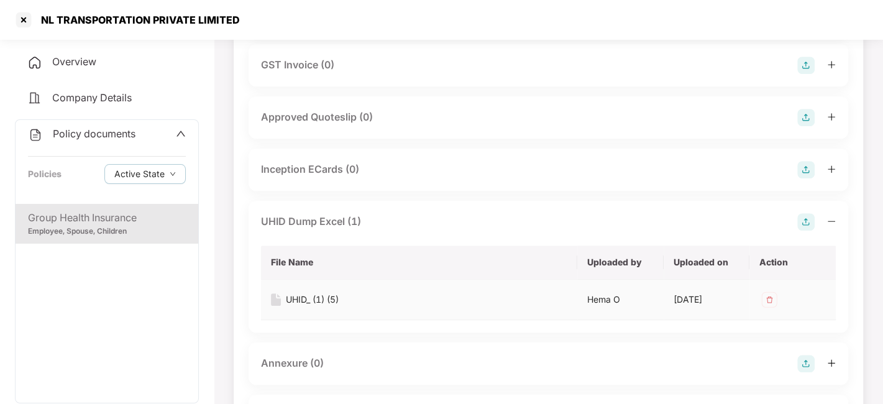
scroll to position [734, 0]
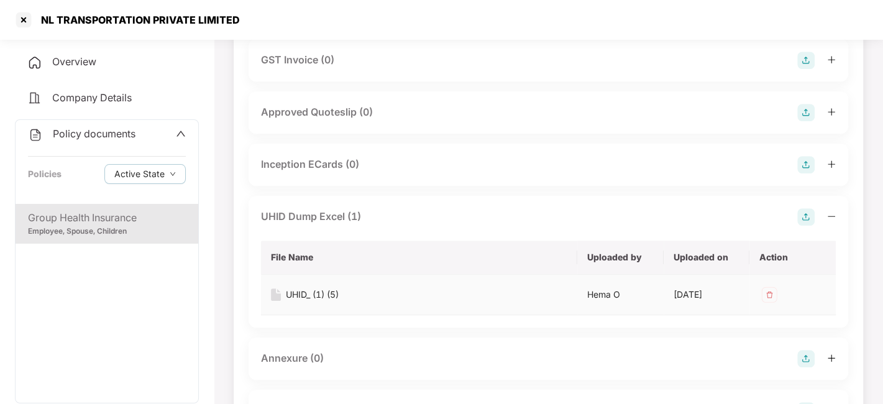
click at [295, 295] on div "UHID_ (1) (5)" at bounding box center [312, 295] width 53 height 14
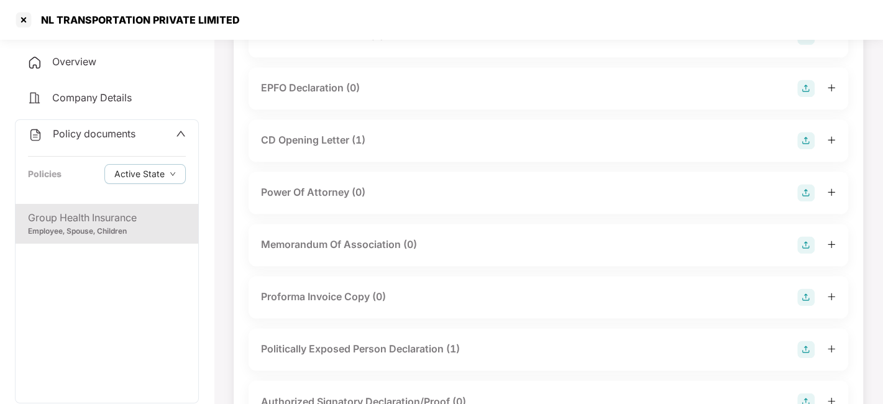
scroll to position [1319, 0]
click at [303, 136] on div "CD Opening Letter (1)" at bounding box center [313, 139] width 104 height 16
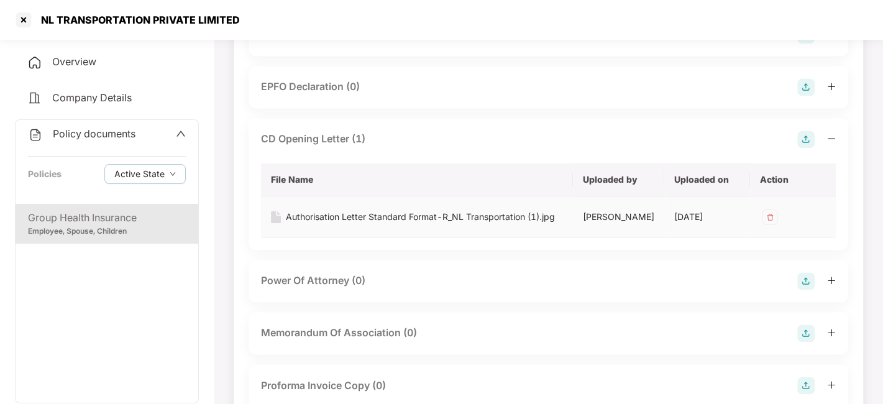
click at [328, 216] on div "Authorisation Letter Standard Format-R_NL Transportation (1).jpg" at bounding box center [420, 217] width 269 height 14
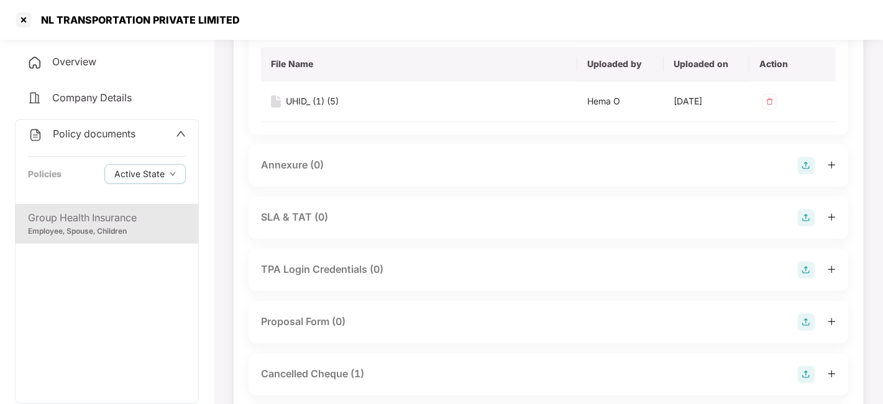
scroll to position [1045, 0]
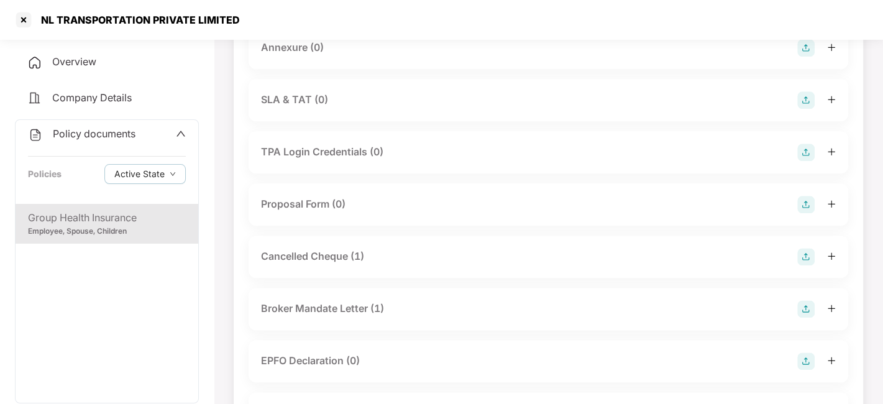
click at [345, 255] on div "Cancelled Cheque (1)" at bounding box center [312, 257] width 103 height 16
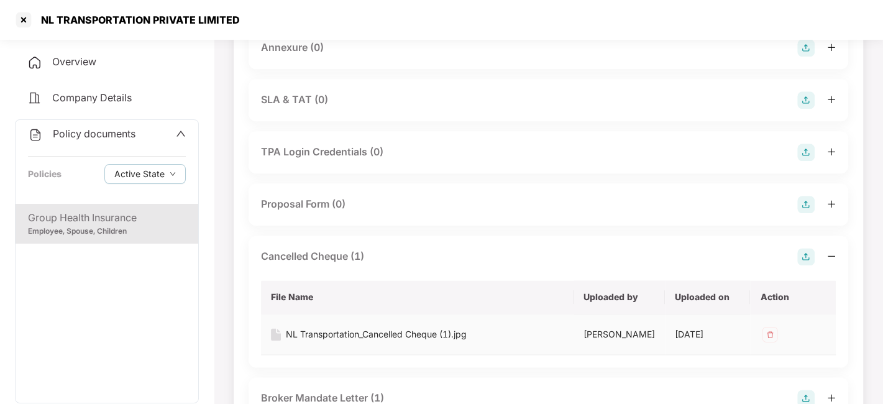
click at [349, 331] on div "NL Transportation_Cancelled Cheque (1).jpg" at bounding box center [376, 334] width 181 height 14
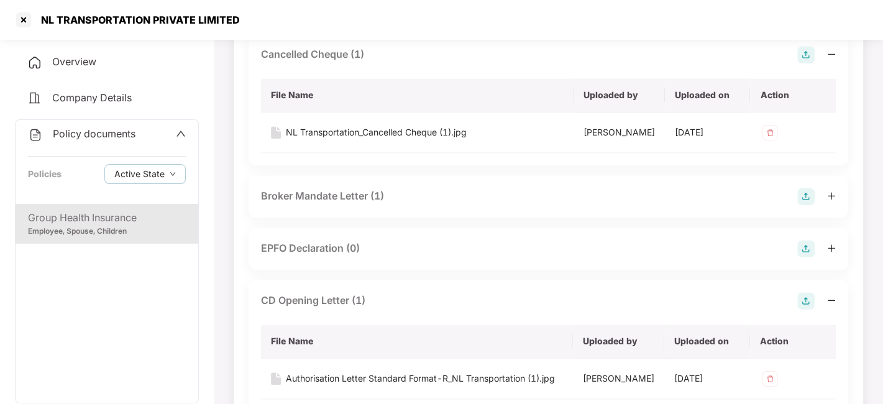
click at [329, 204] on div "Broker Mandate Letter (1)" at bounding box center [322, 196] width 123 height 16
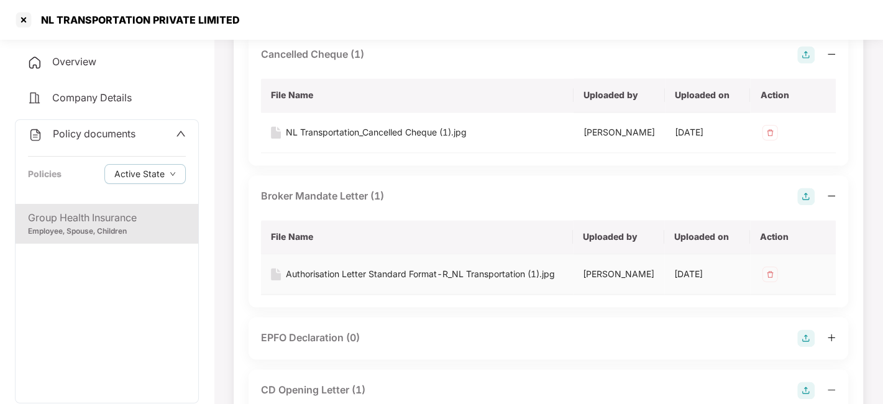
click at [329, 281] on div "Authorisation Letter Standard Format-R_NL Transportation (1).jpg" at bounding box center [420, 274] width 269 height 14
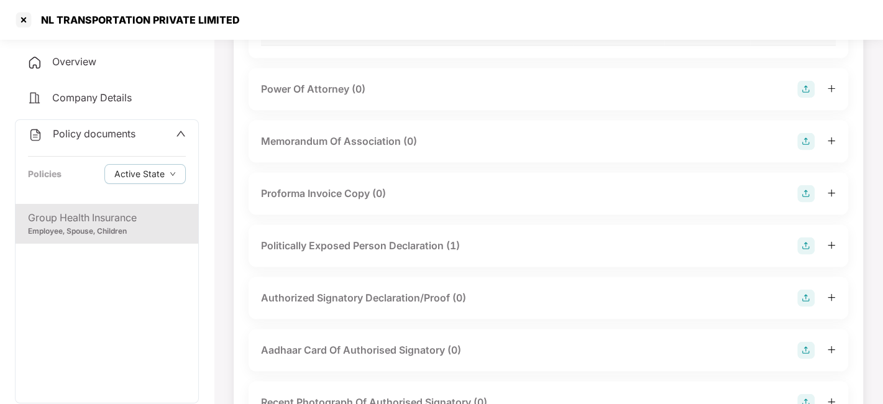
scroll to position [1805, 0]
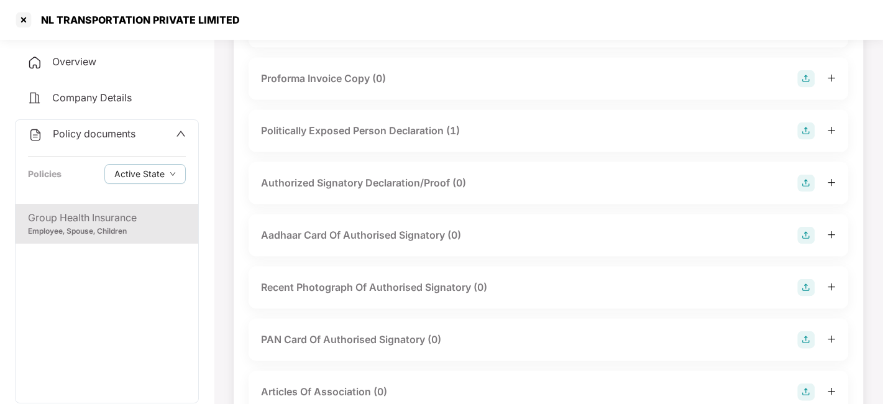
click at [323, 139] on div "Politically Exposed Person Declaration (1)" at bounding box center [360, 131] width 199 height 16
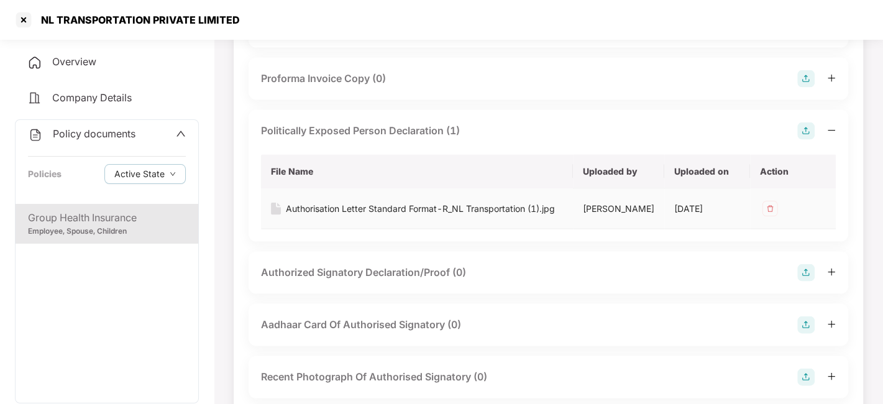
click at [326, 216] on div "Authorisation Letter Standard Format-R_NL Transportation (1).jpg" at bounding box center [420, 209] width 269 height 14
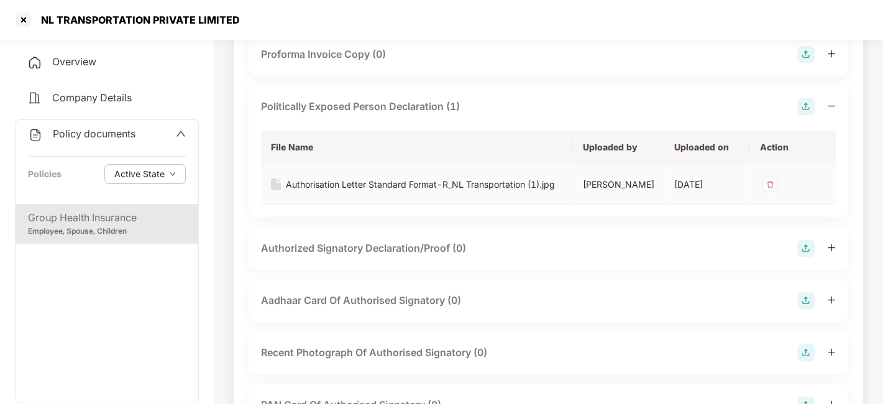
scroll to position [1827, 0]
